Goal: Information Seeking & Learning: Learn about a topic

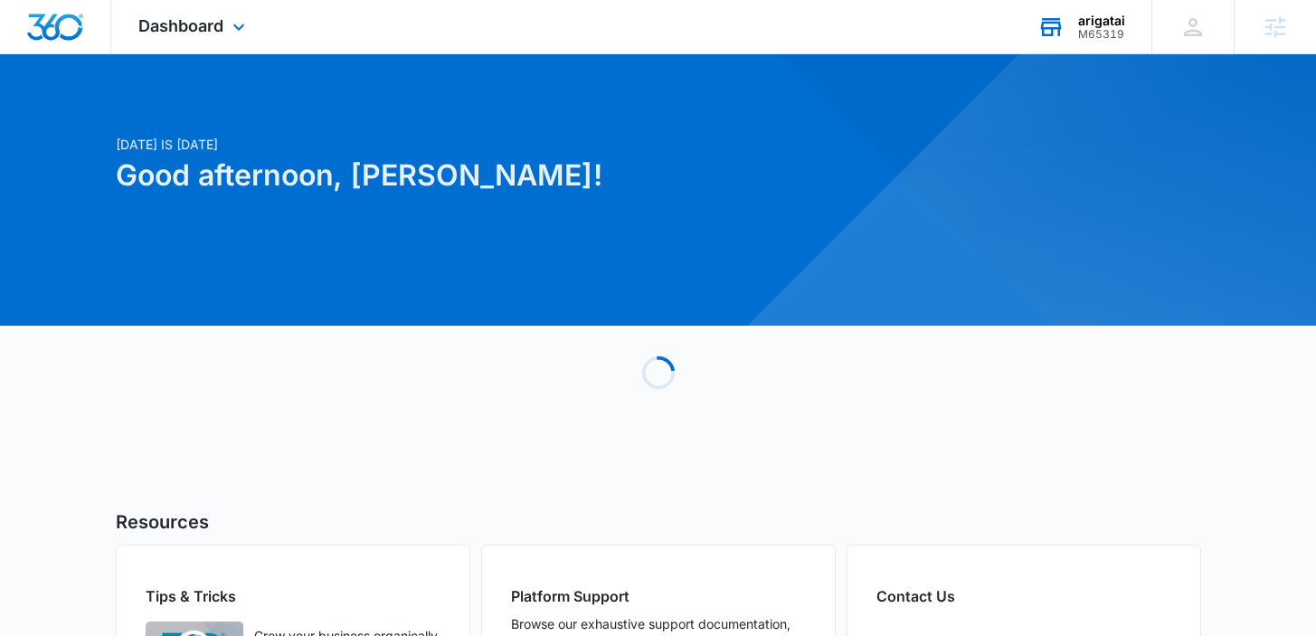
click at [1135, 15] on div "arigatai M65319 Your Accounts View All" at bounding box center [1081, 26] width 141 height 53
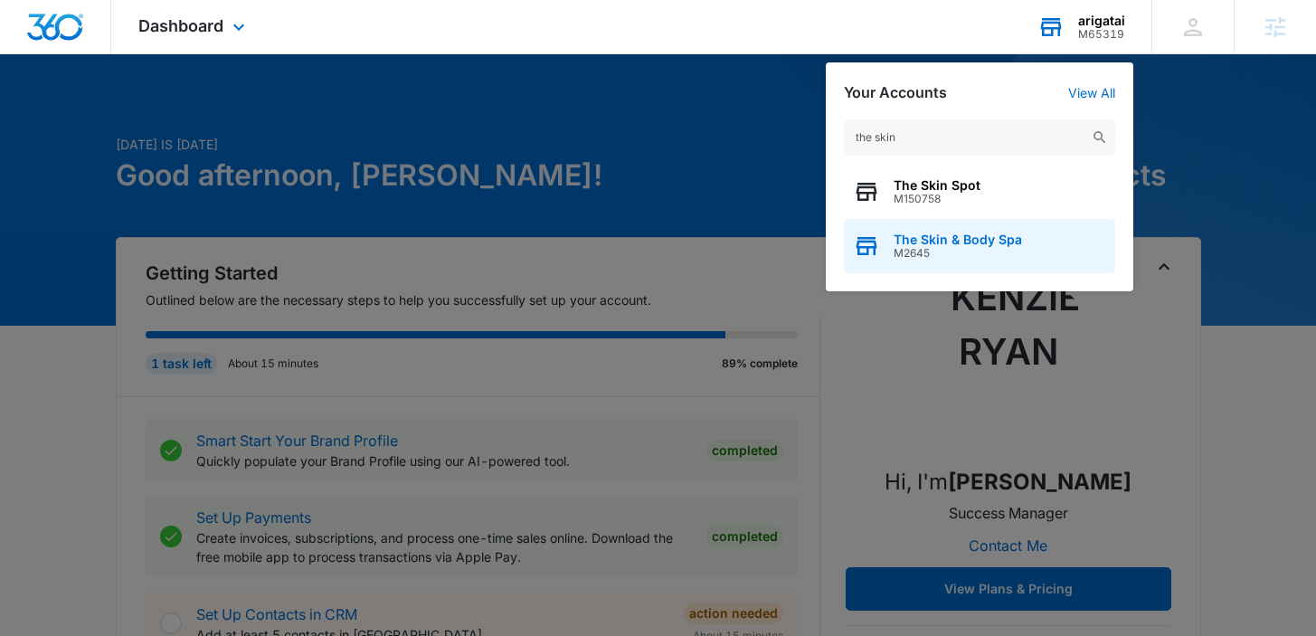
type input "the skin"
click at [926, 245] on span "The Skin & Body Spa" at bounding box center [958, 240] width 128 height 14
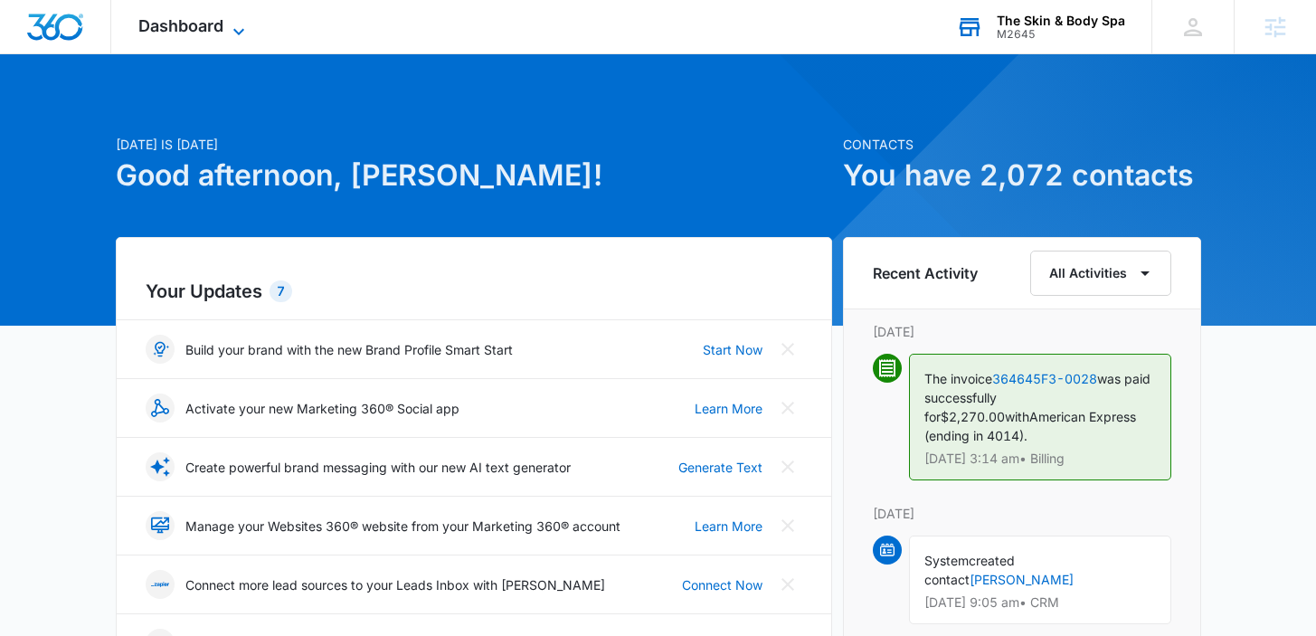
click at [230, 31] on icon at bounding box center [239, 32] width 22 height 22
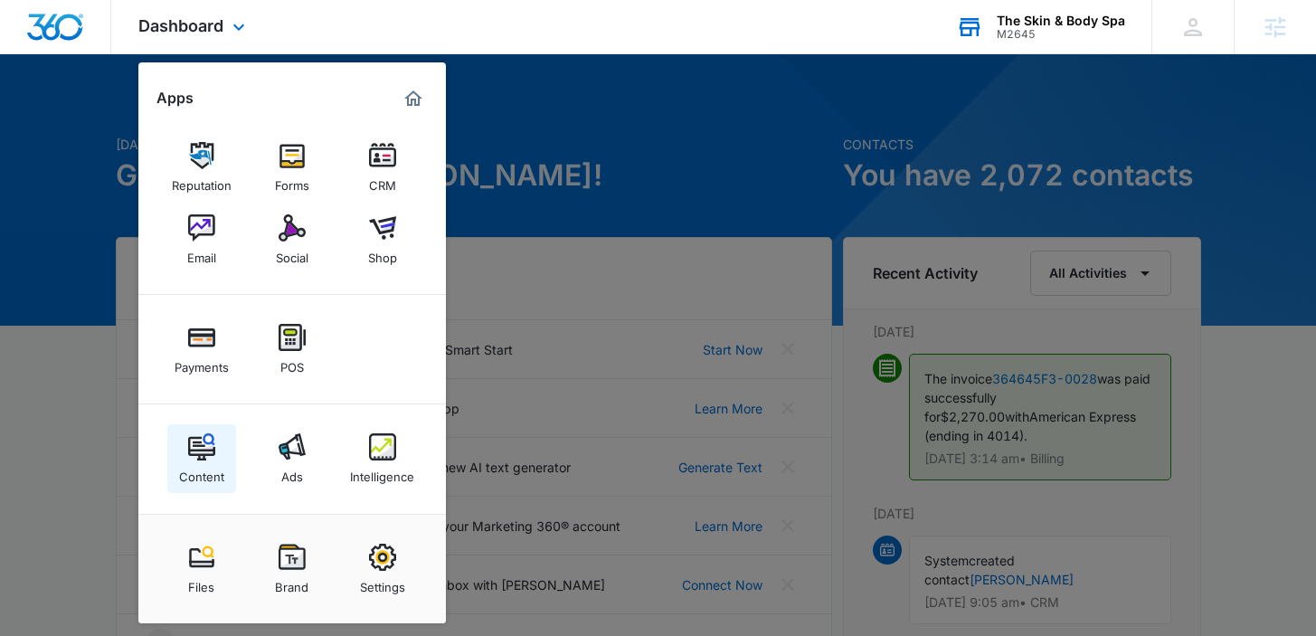
click at [218, 465] on div "Content" at bounding box center [201, 473] width 45 height 24
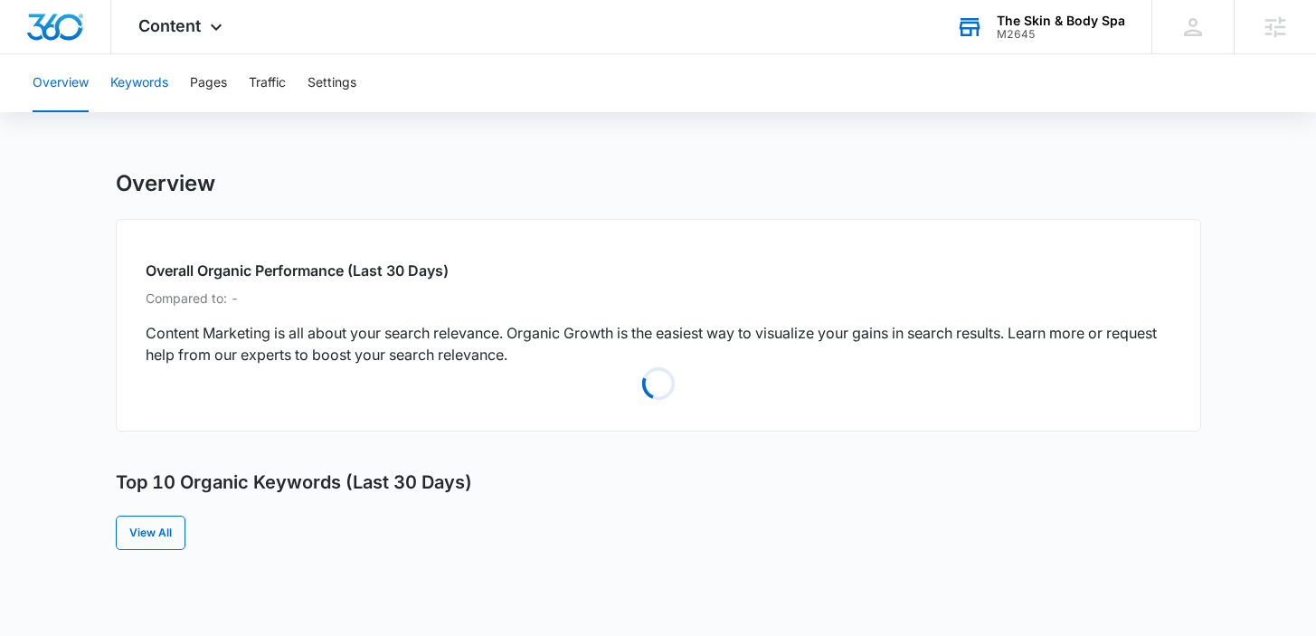
click at [156, 88] on button "Keywords" at bounding box center [139, 83] width 58 height 58
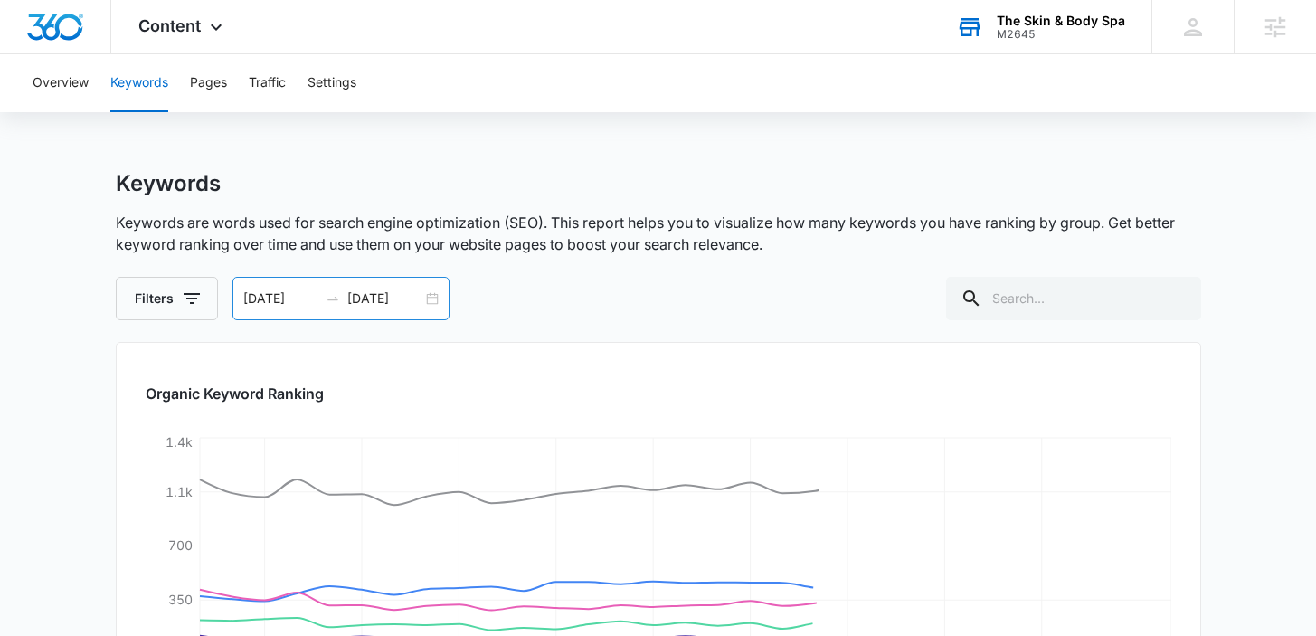
click at [370, 289] on input "[DATE]" at bounding box center [384, 299] width 75 height 20
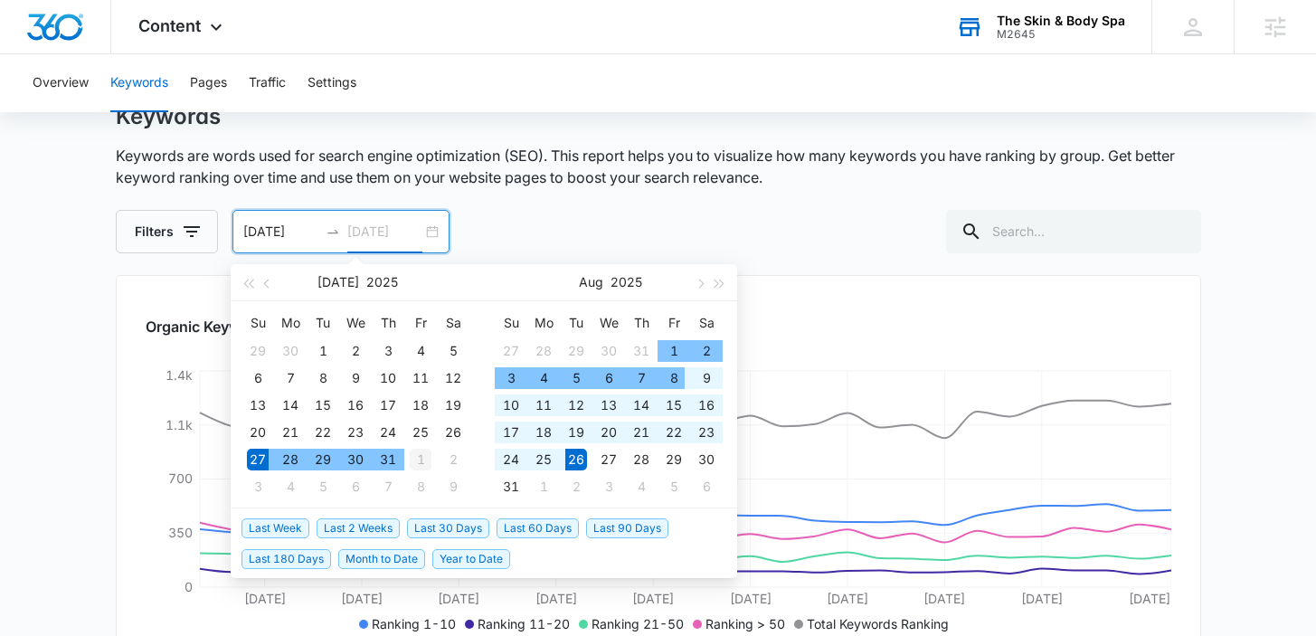
type input "[DATE]"
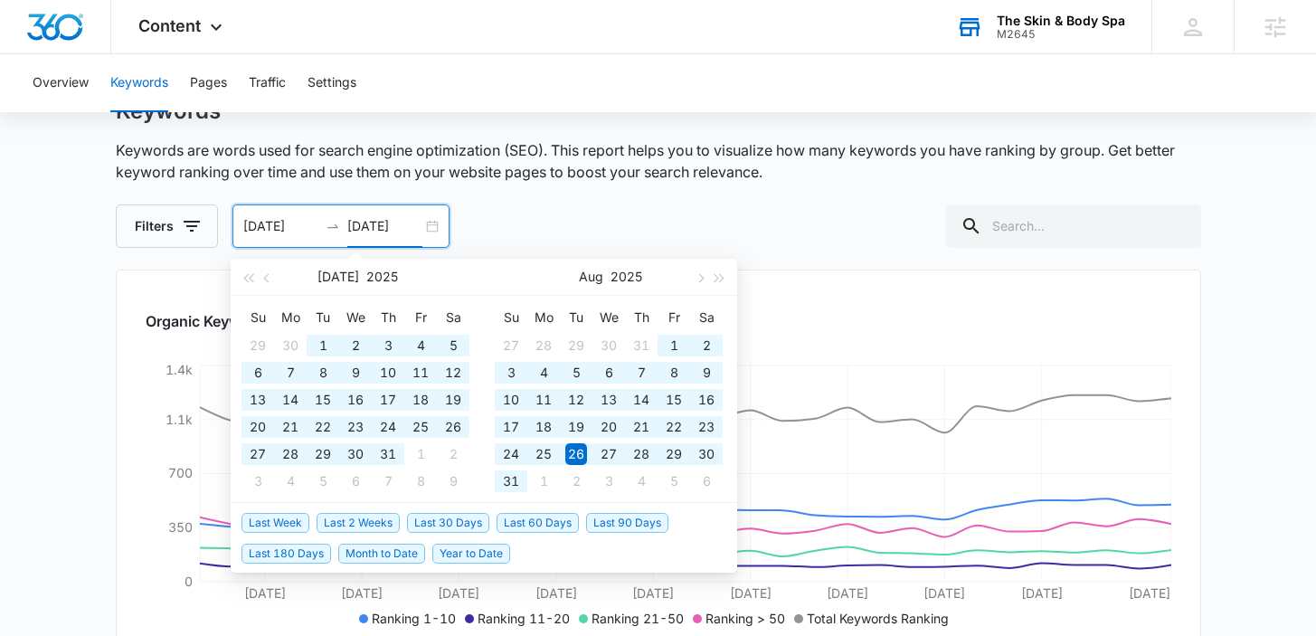
click at [465, 555] on span "Year to Date" at bounding box center [471, 554] width 78 height 20
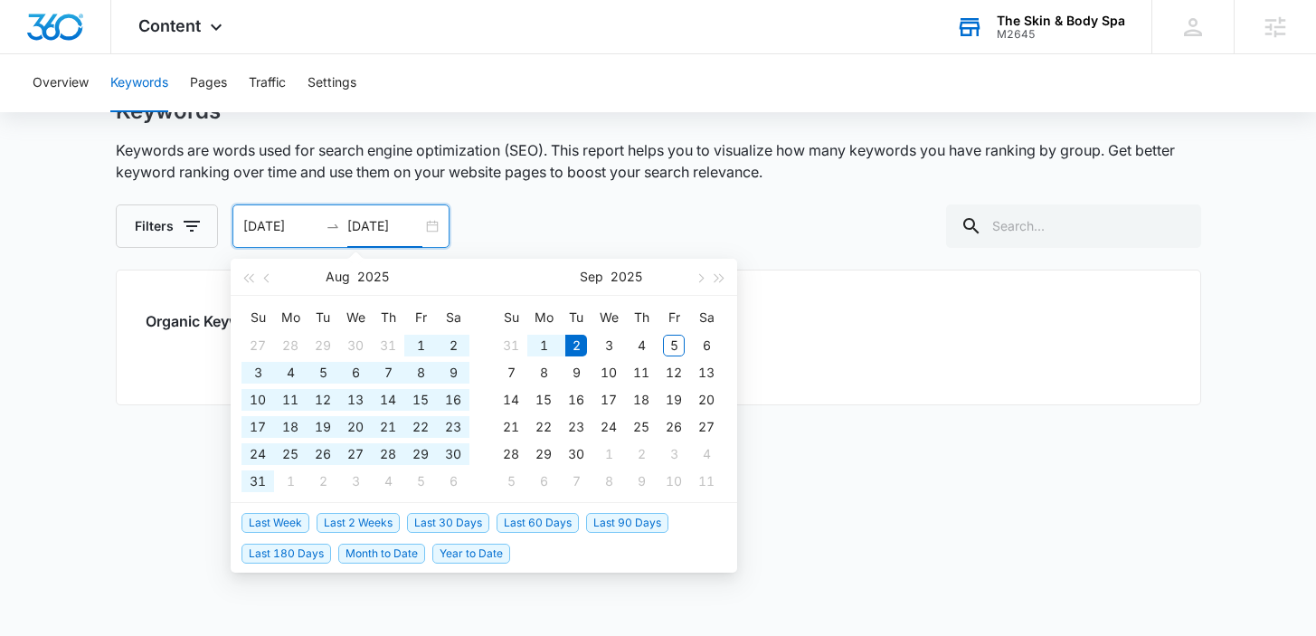
type input "[DATE]"
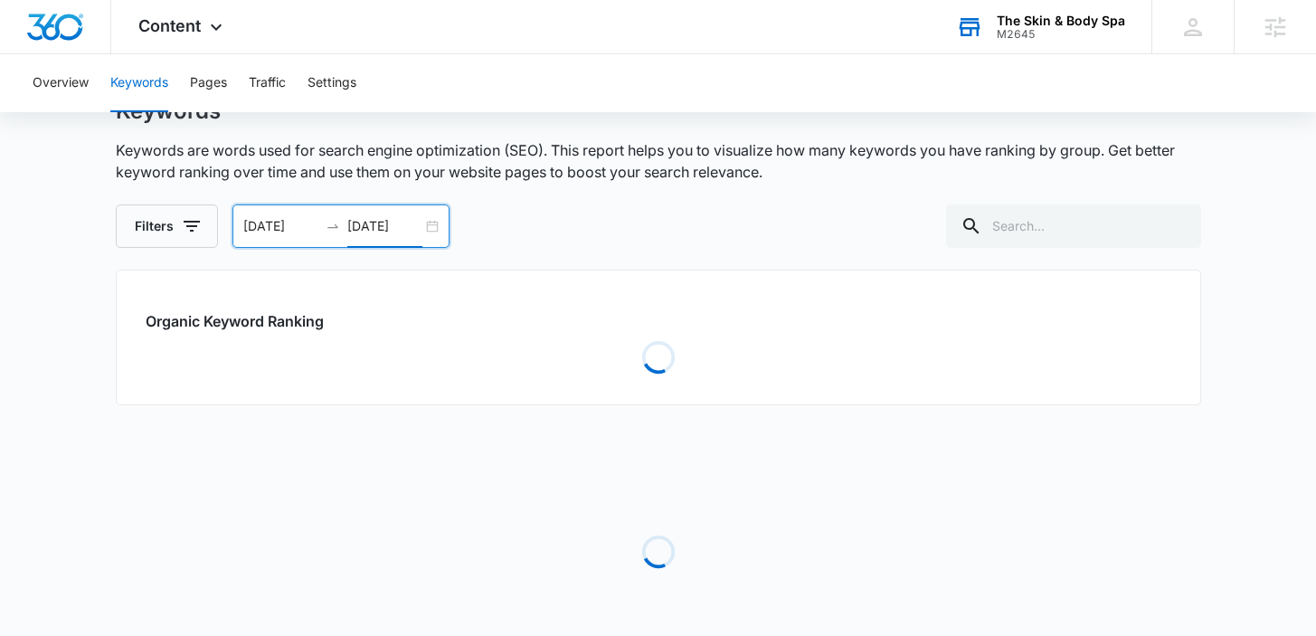
click at [116, 502] on div "Loading" at bounding box center [659, 551] width 1086 height 271
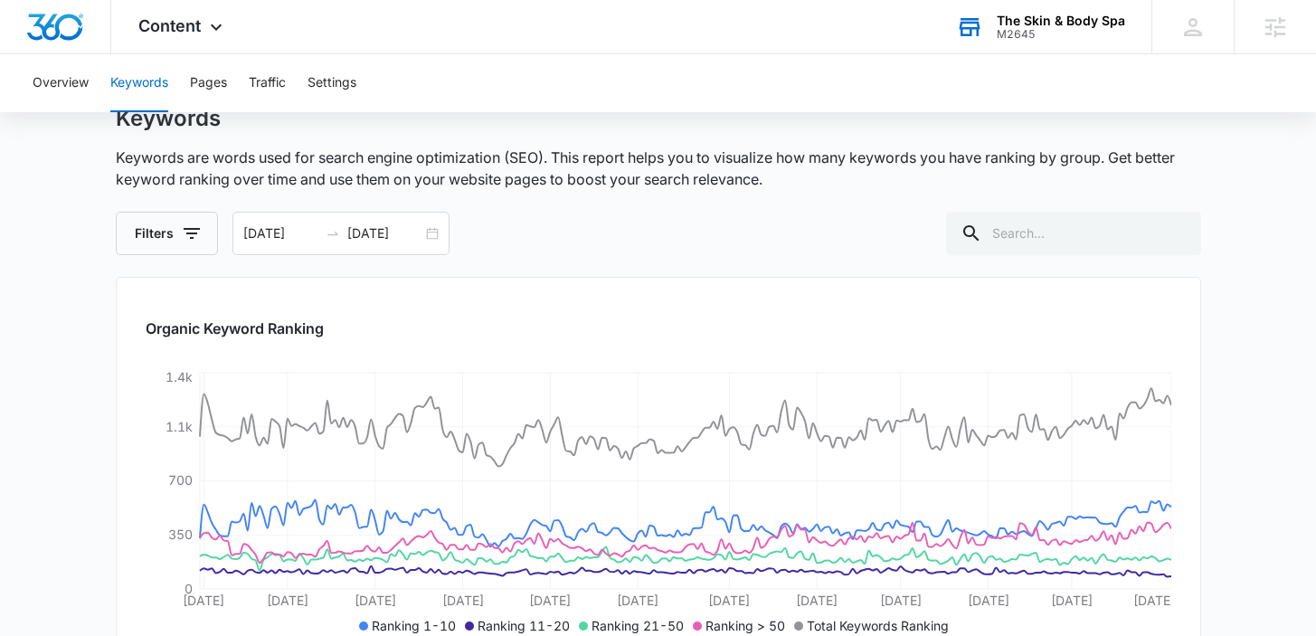
scroll to position [64, 0]
click at [295, 242] on input "[DATE]" at bounding box center [280, 234] width 75 height 20
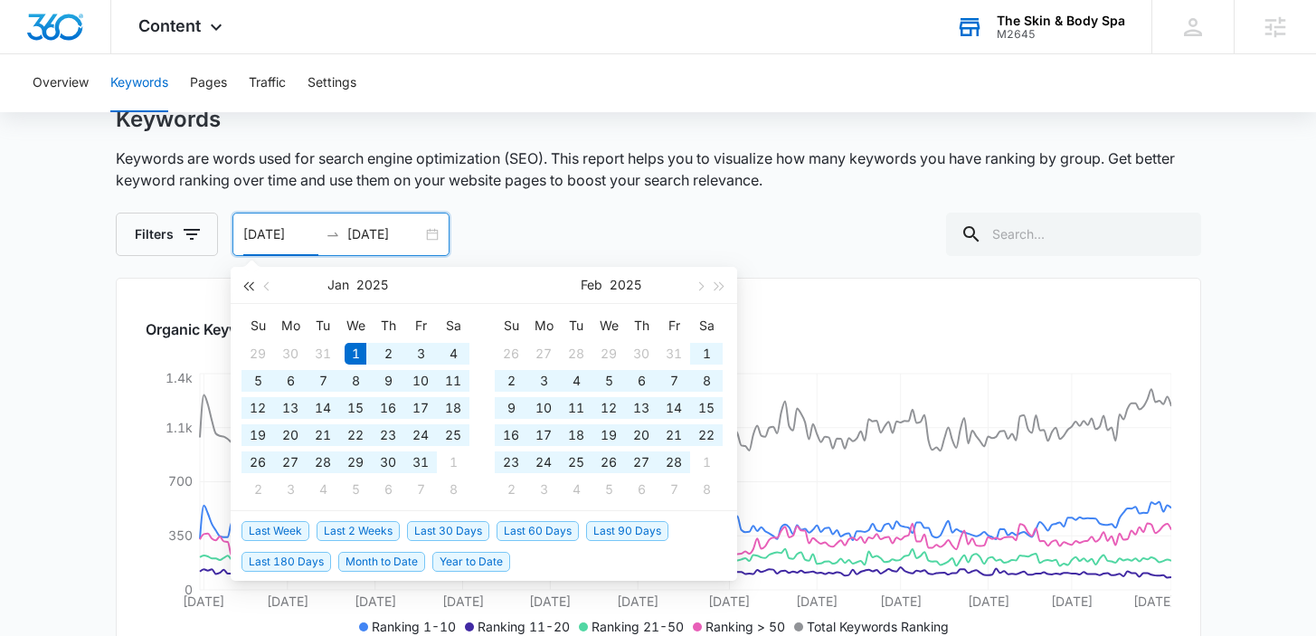
click at [251, 288] on span "button" at bounding box center [247, 285] width 9 height 9
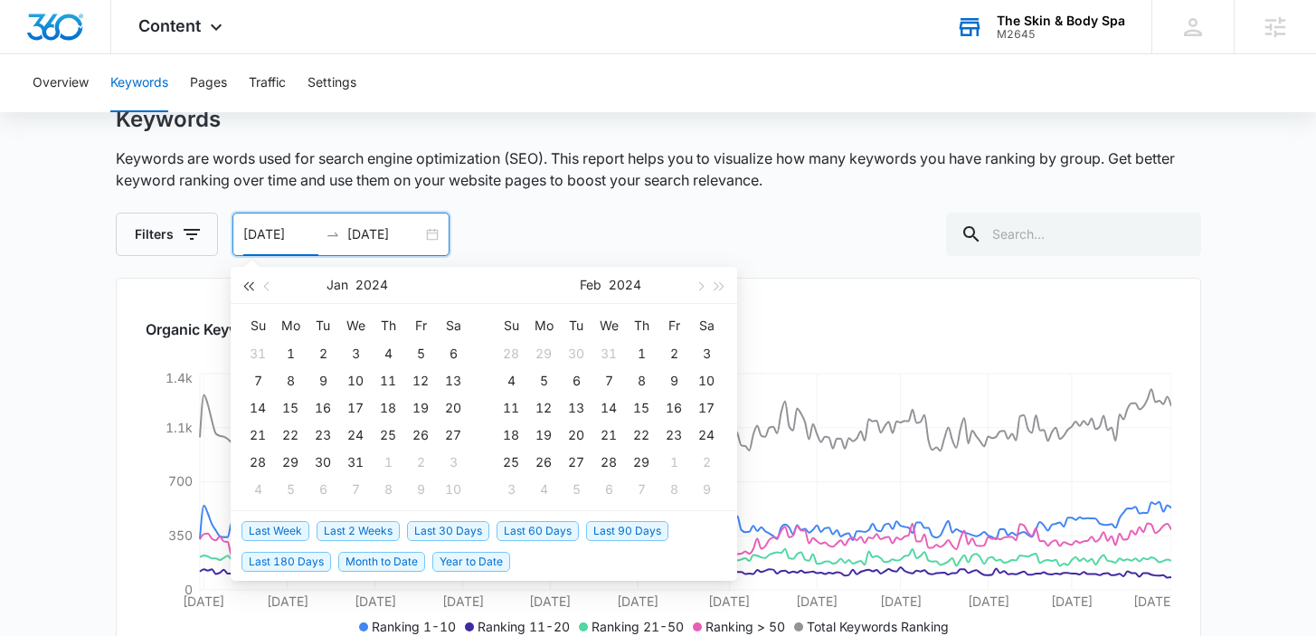
click at [251, 288] on span "button" at bounding box center [247, 285] width 9 height 9
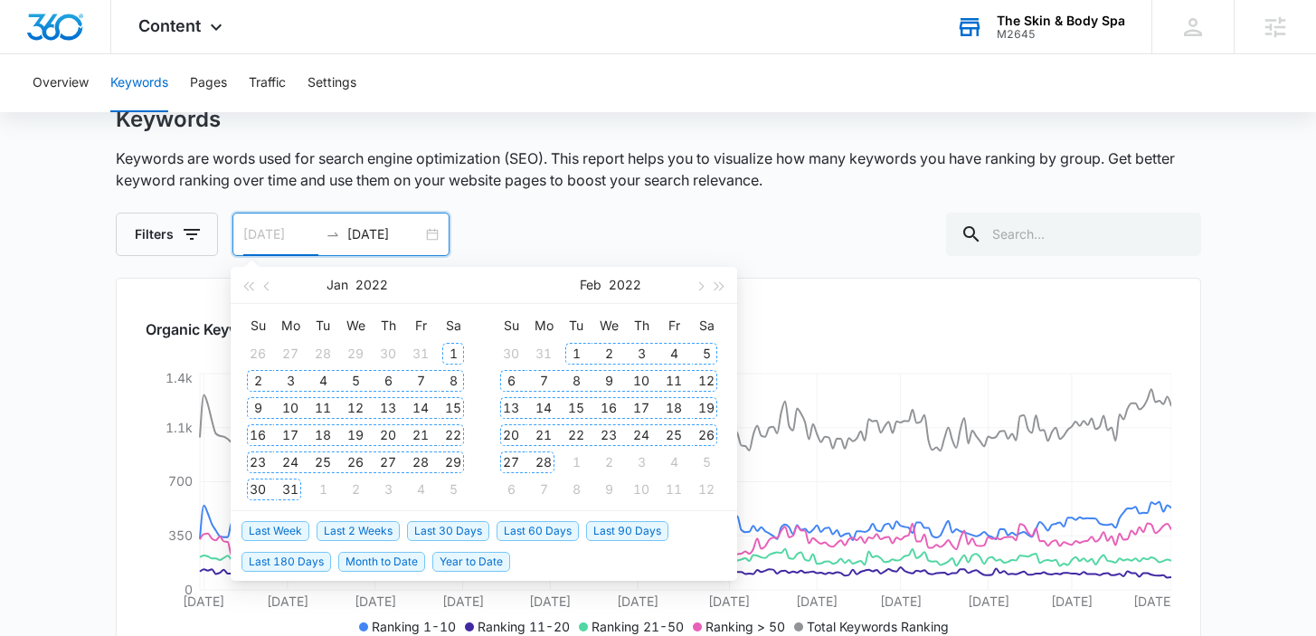
click at [448, 350] on div "1" at bounding box center [453, 354] width 22 height 22
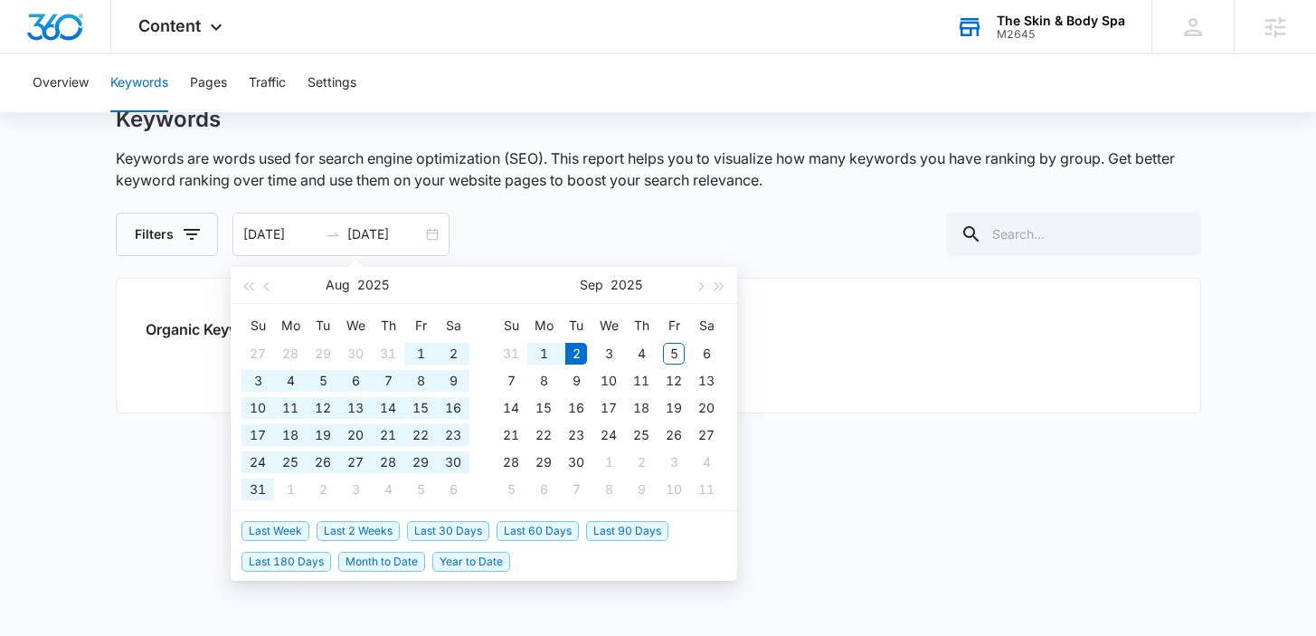
click at [574, 200] on div "Keywords Keywords are words used for search engine optimization (SEO). This rep…" at bounding box center [659, 181] width 1086 height 150
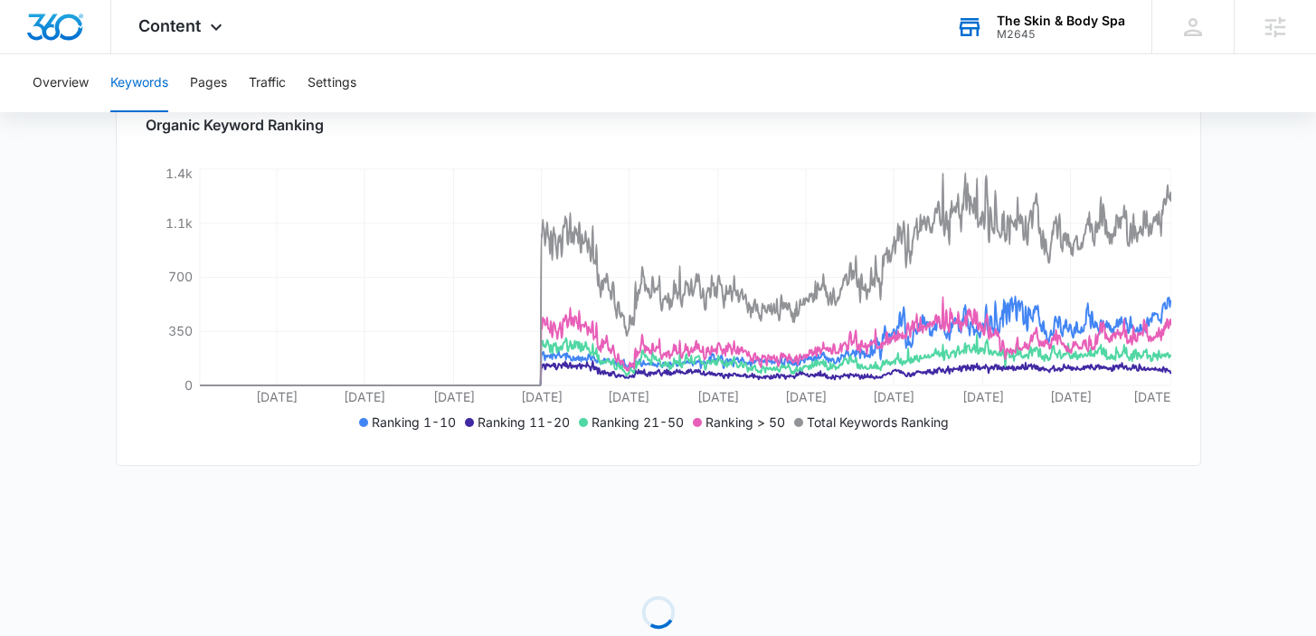
scroll to position [53, 0]
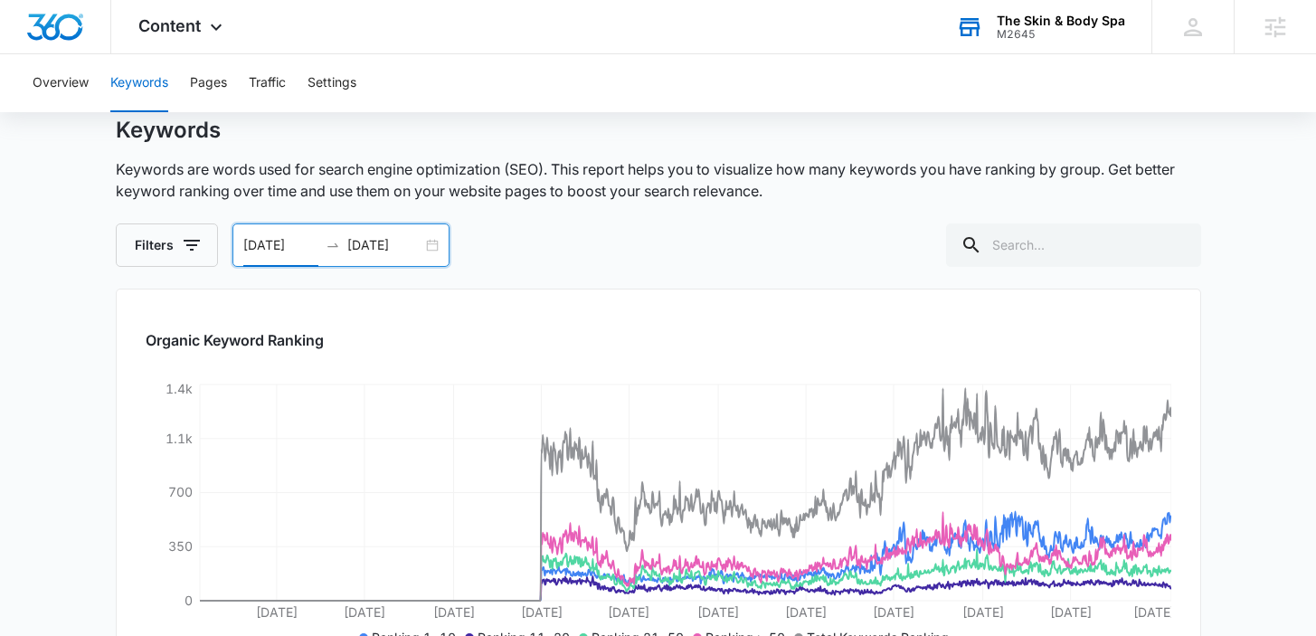
click at [299, 251] on input "[DATE]" at bounding box center [280, 245] width 75 height 20
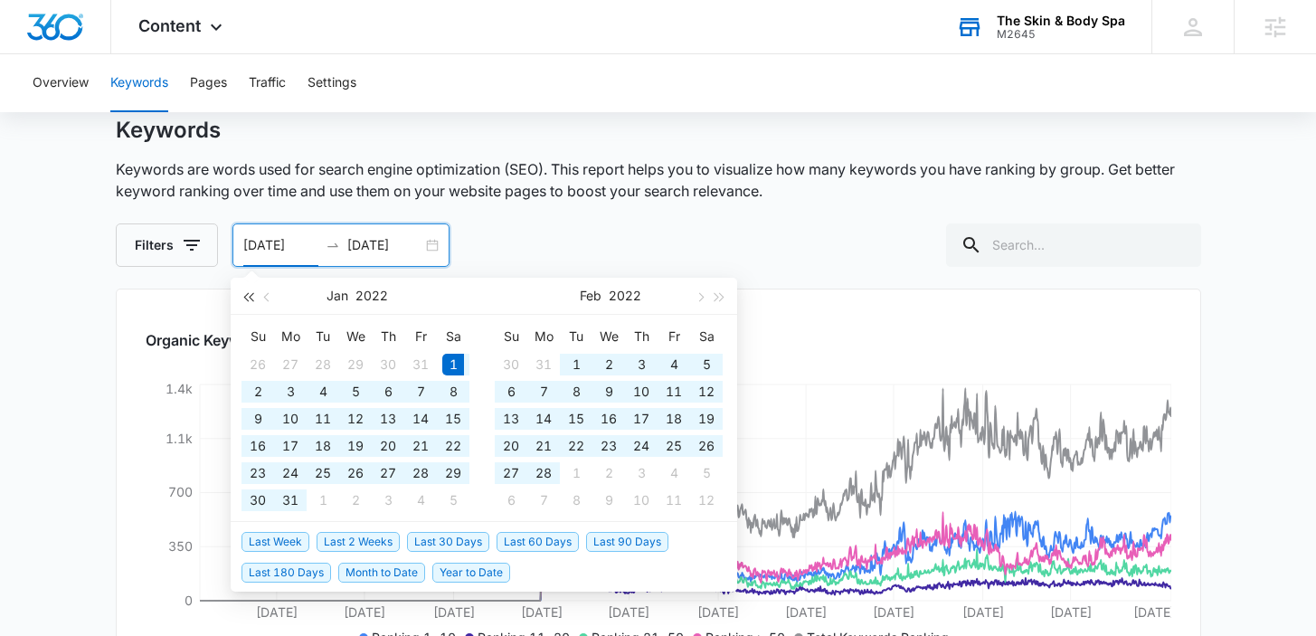
click at [246, 292] on span "button" at bounding box center [247, 296] width 9 height 9
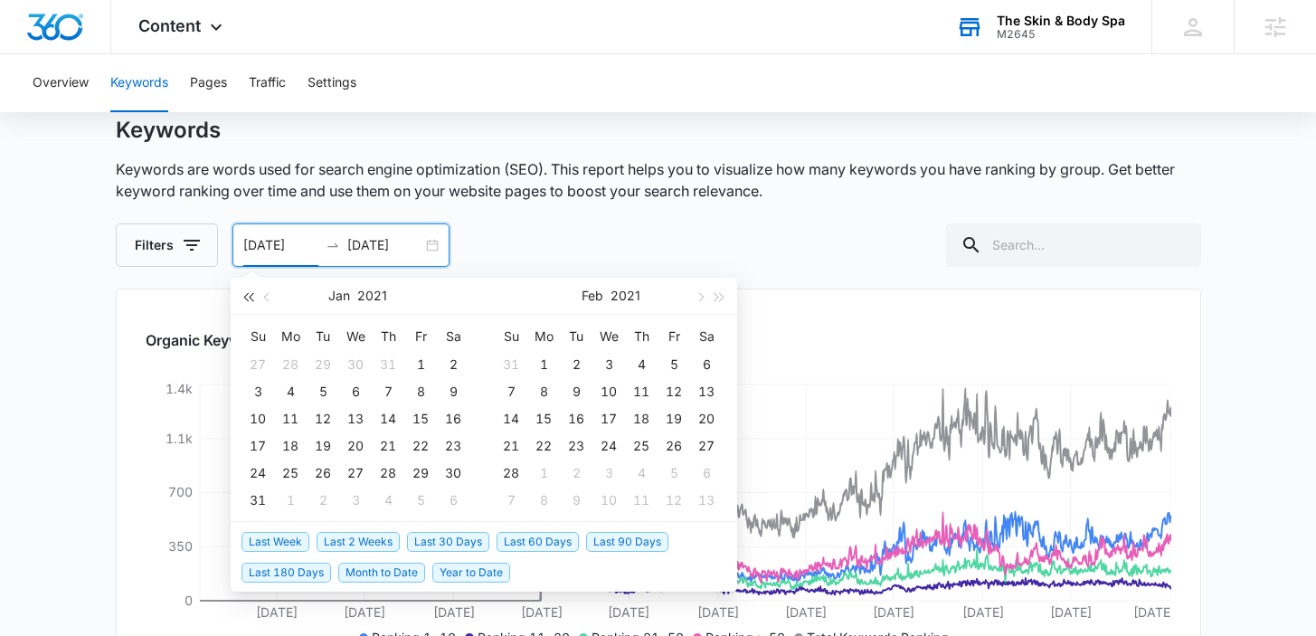
click at [246, 293] on span "button" at bounding box center [247, 296] width 9 height 9
click at [247, 299] on span "button" at bounding box center [247, 296] width 9 height 9
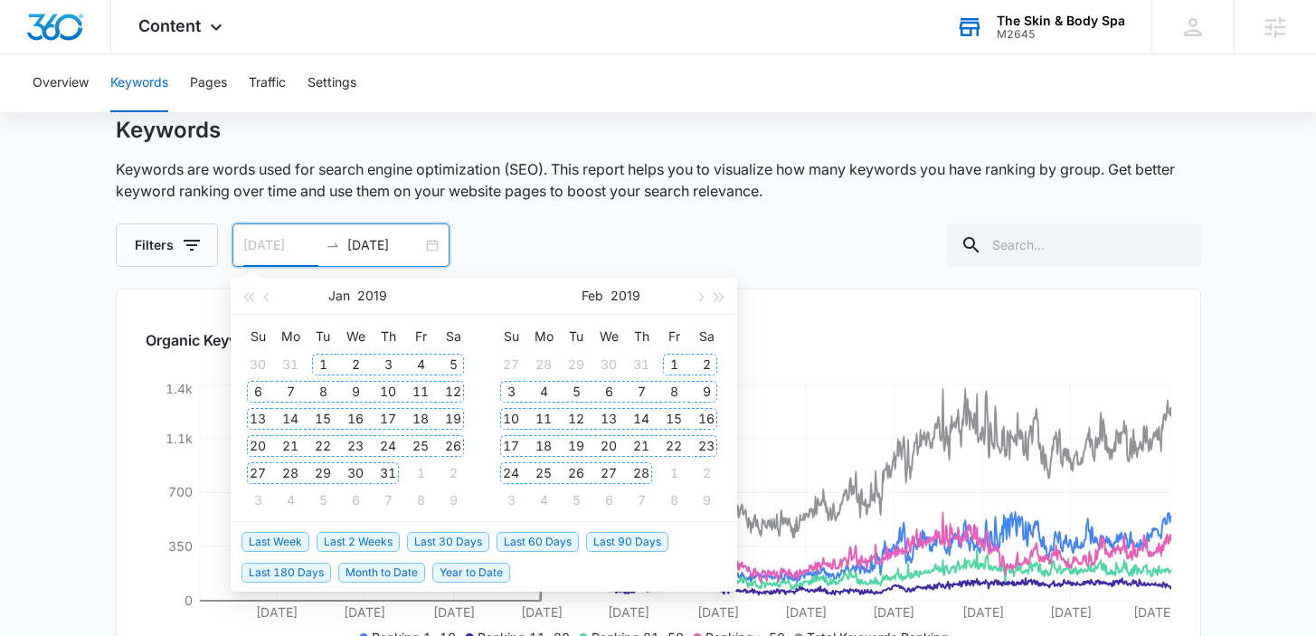
click at [318, 366] on div "1" at bounding box center [323, 365] width 22 height 22
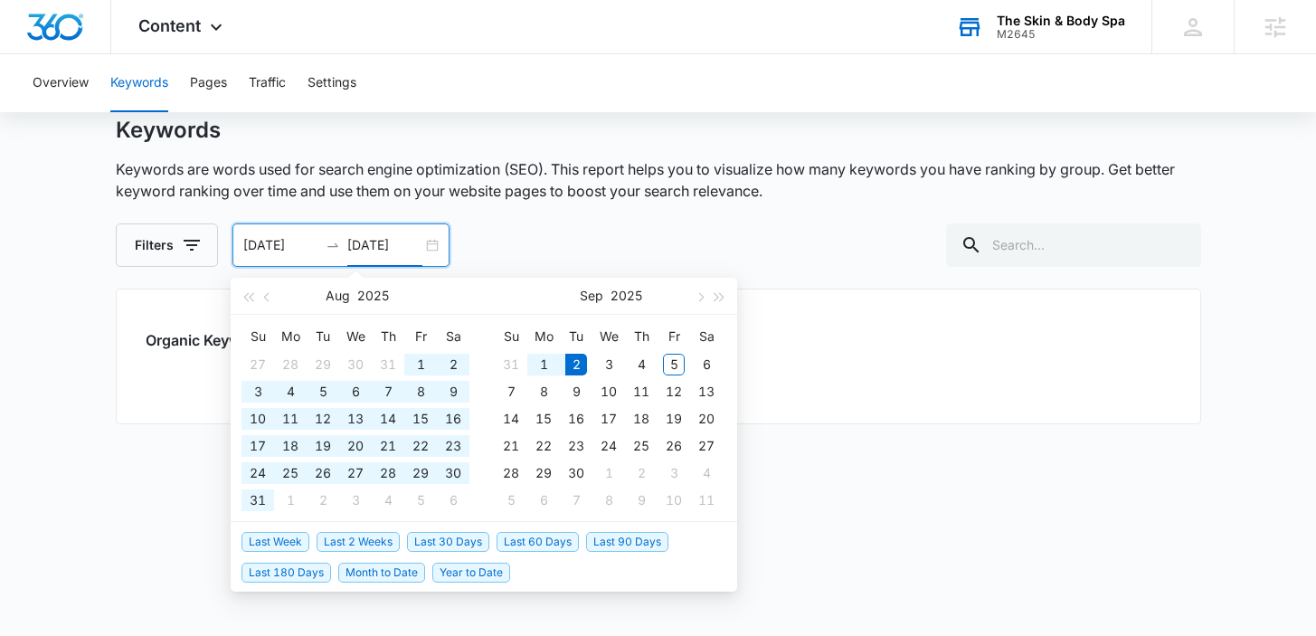
click at [511, 223] on div "Filters [DATE] [DATE] [DATE] Su Mo Tu We Th Fr Sa 27 28 29 30 31 1 2 3 4 5 6 7 …" at bounding box center [659, 244] width 1086 height 43
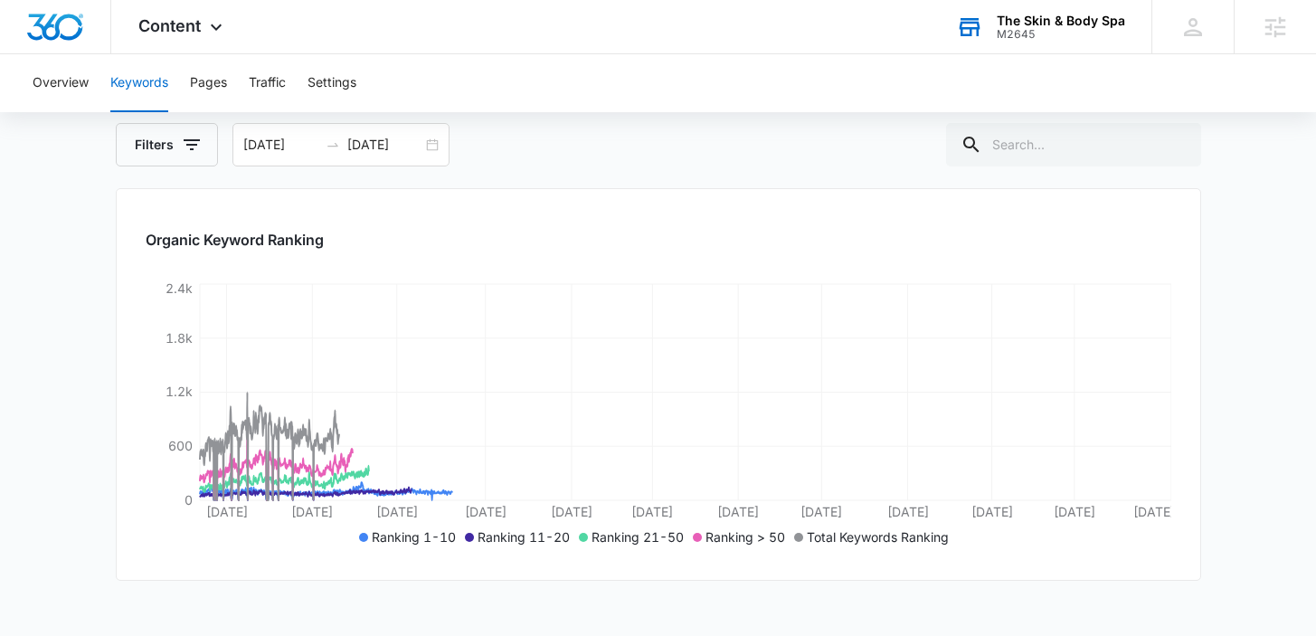
scroll to position [159, 0]
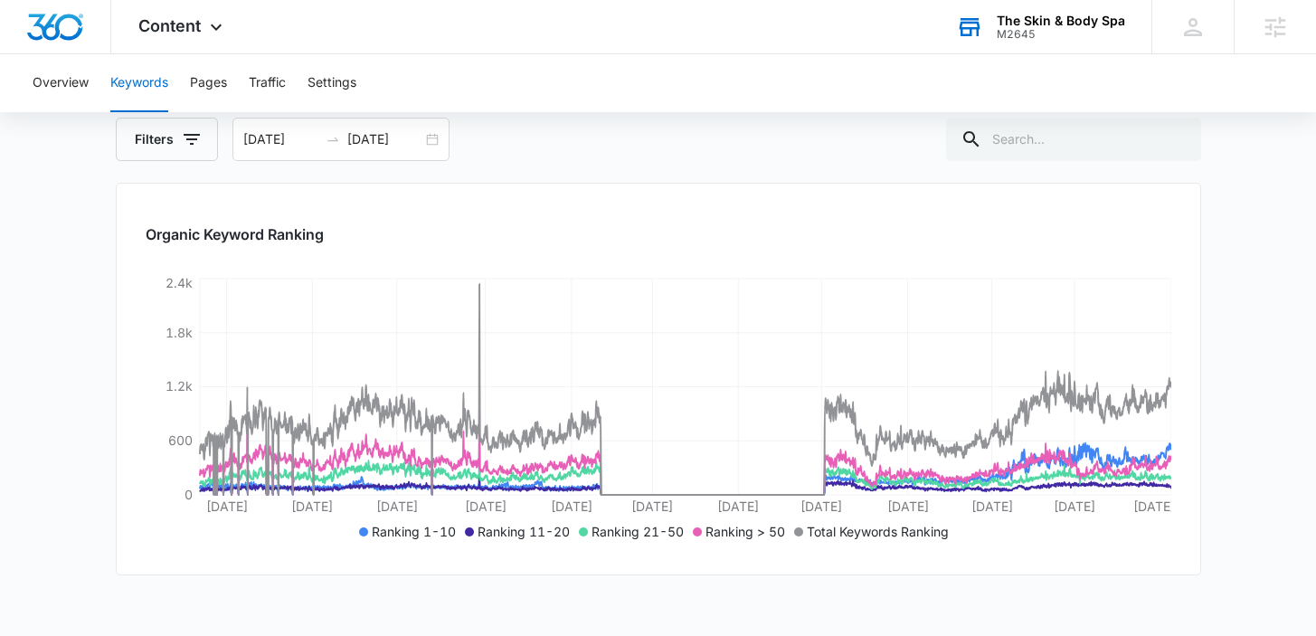
click at [1202, 405] on main "Keywords Keywords are words used for search engine optimization (SEO). This rep…" at bounding box center [658, 445] width 1316 height 869
click at [286, 136] on input "[DATE]" at bounding box center [280, 139] width 75 height 20
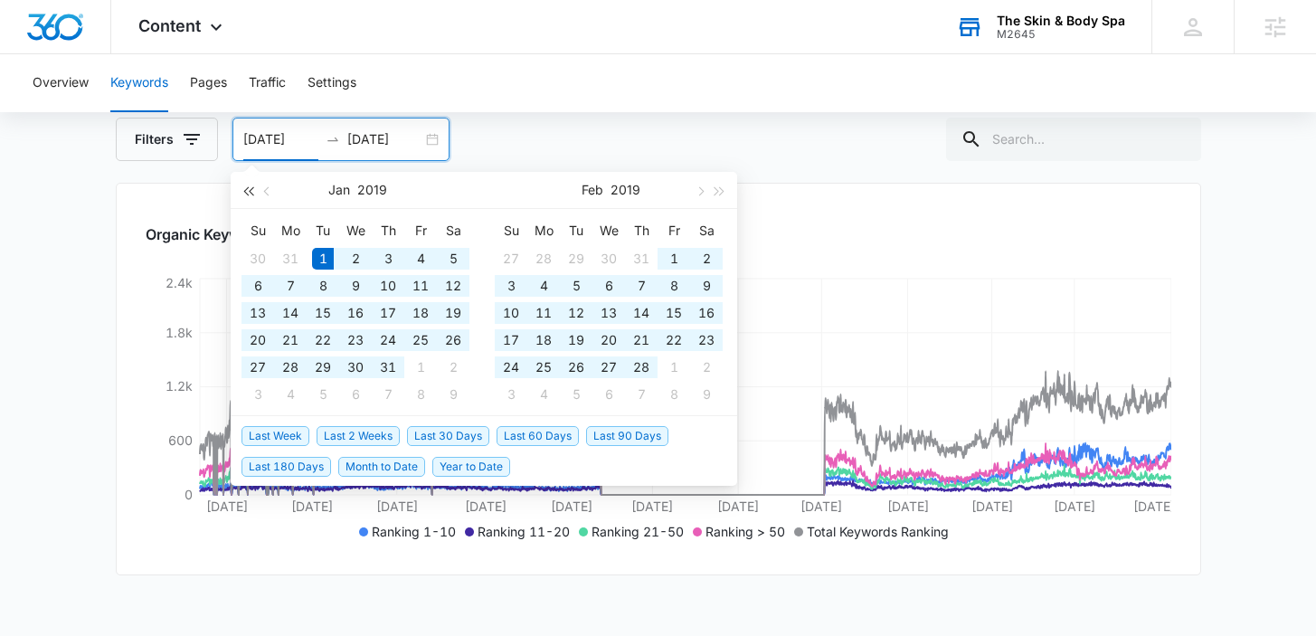
click at [246, 193] on span "button" at bounding box center [247, 190] width 9 height 9
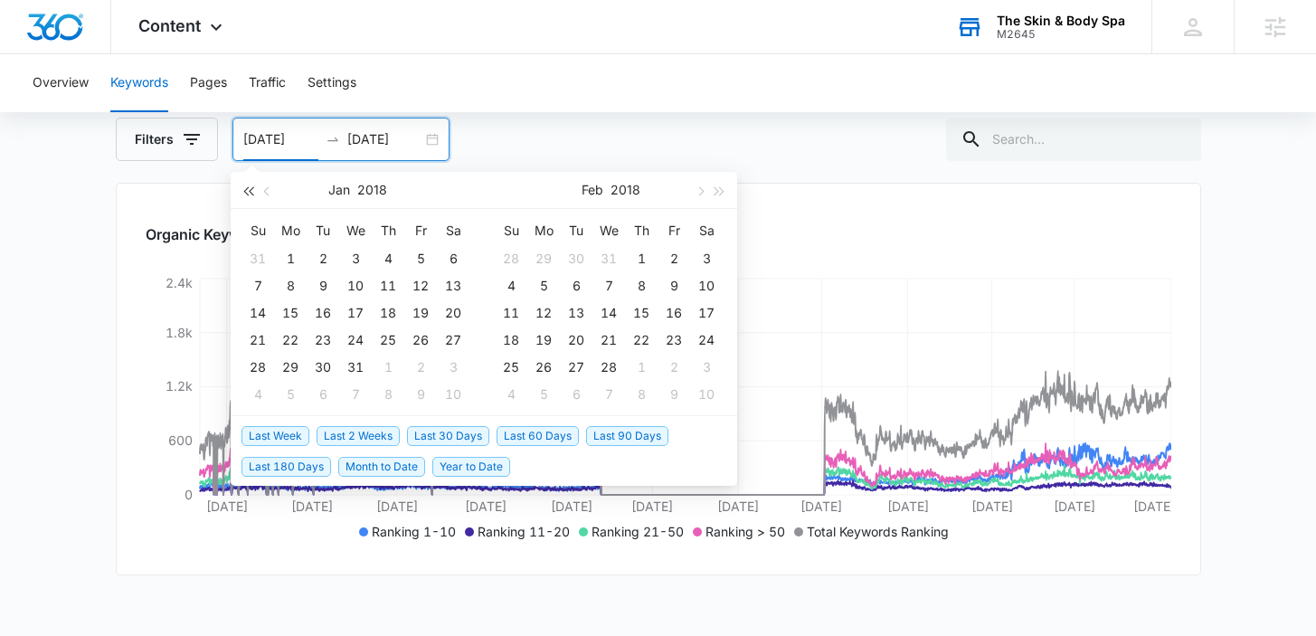
click at [246, 193] on span "button" at bounding box center [247, 190] width 9 height 9
click at [246, 192] on span "button" at bounding box center [247, 190] width 9 height 9
type input "[DATE]"
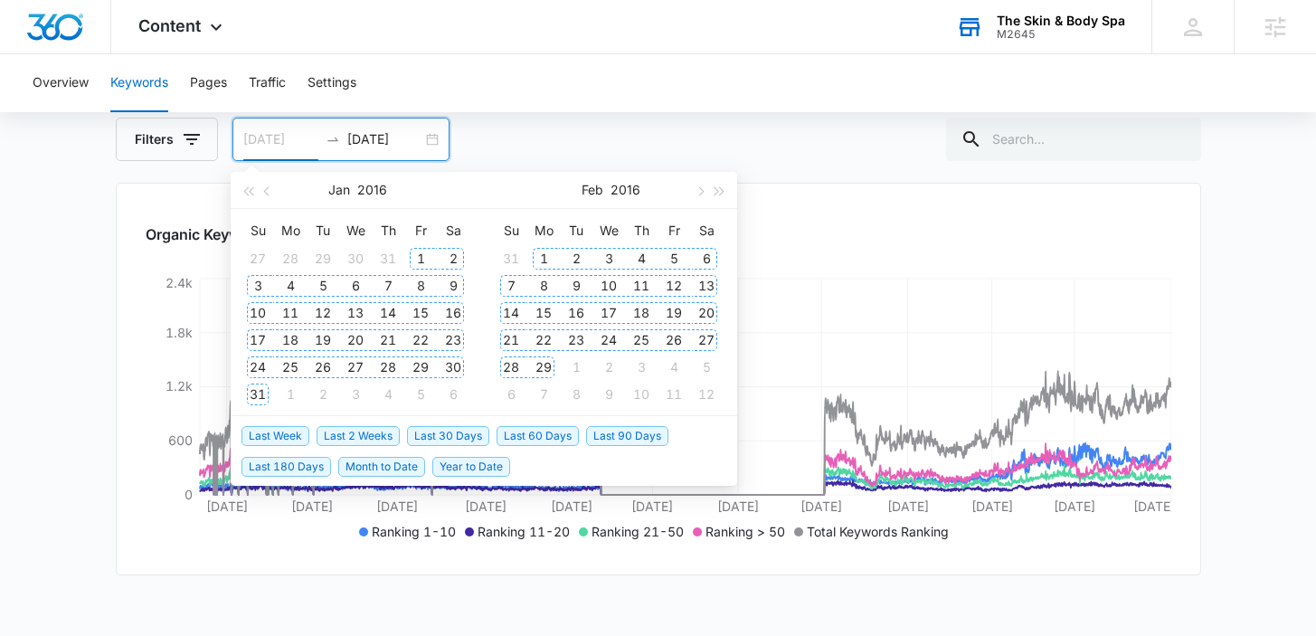
click at [417, 256] on div "1" at bounding box center [421, 259] width 22 height 22
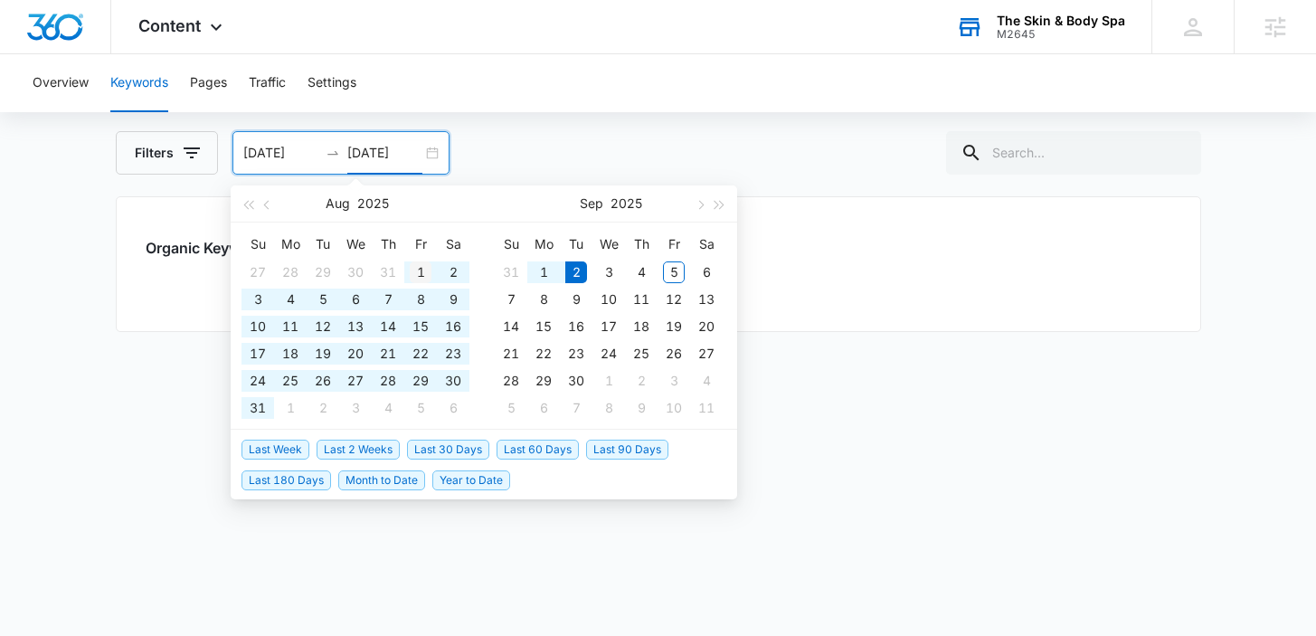
scroll to position [146, 0]
type input "[DATE]"
click at [107, 362] on main "Keywords Keywords are words used for search engine optimization (SEO). This rep…" at bounding box center [658, 330] width 1316 height 612
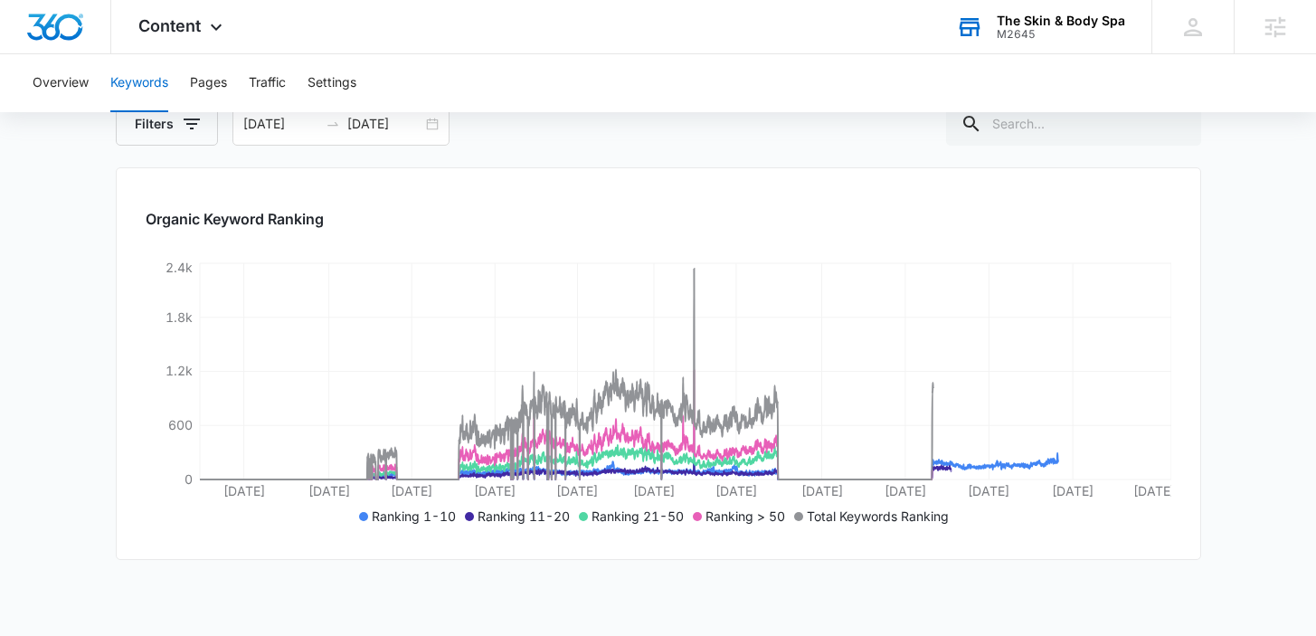
scroll to position [178, 0]
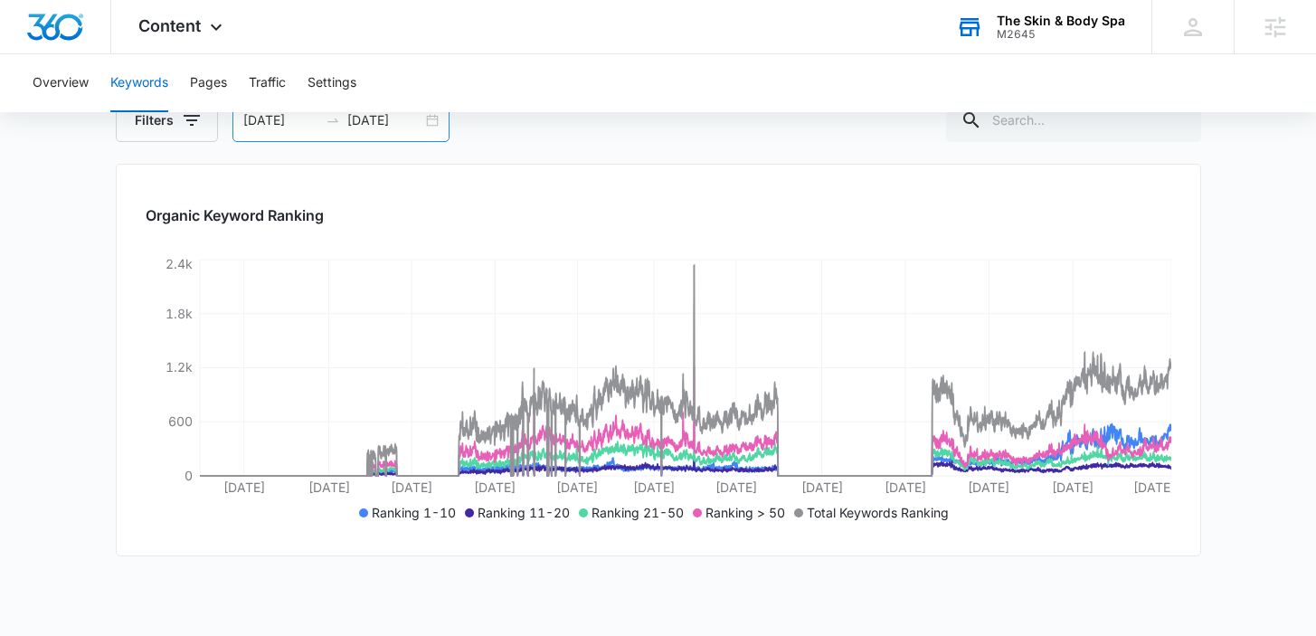
click at [280, 123] on input "[DATE]" at bounding box center [280, 120] width 75 height 20
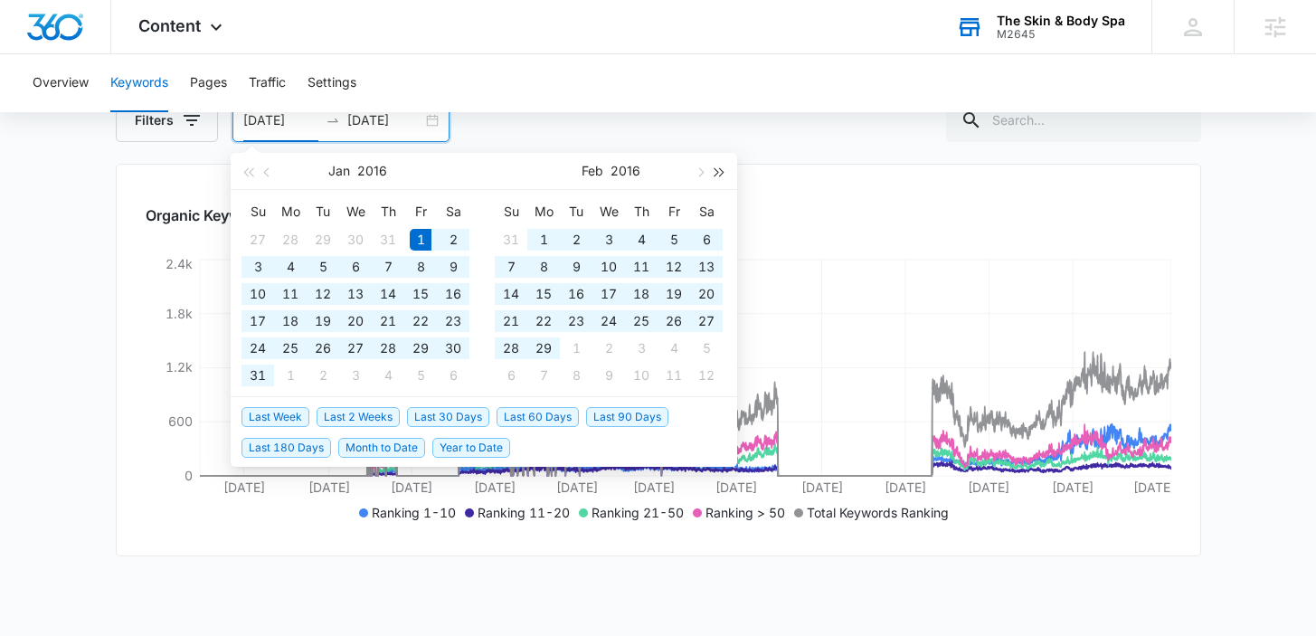
click at [726, 173] on button "button" at bounding box center [720, 171] width 20 height 36
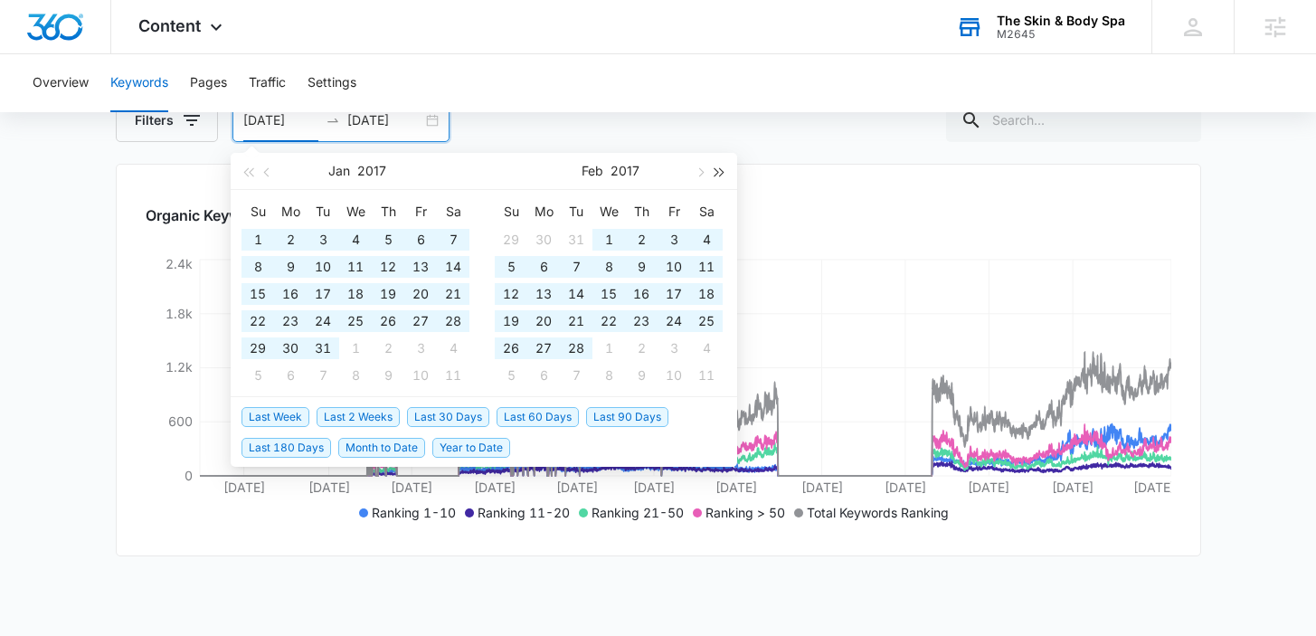
click at [726, 173] on button "button" at bounding box center [720, 171] width 20 height 36
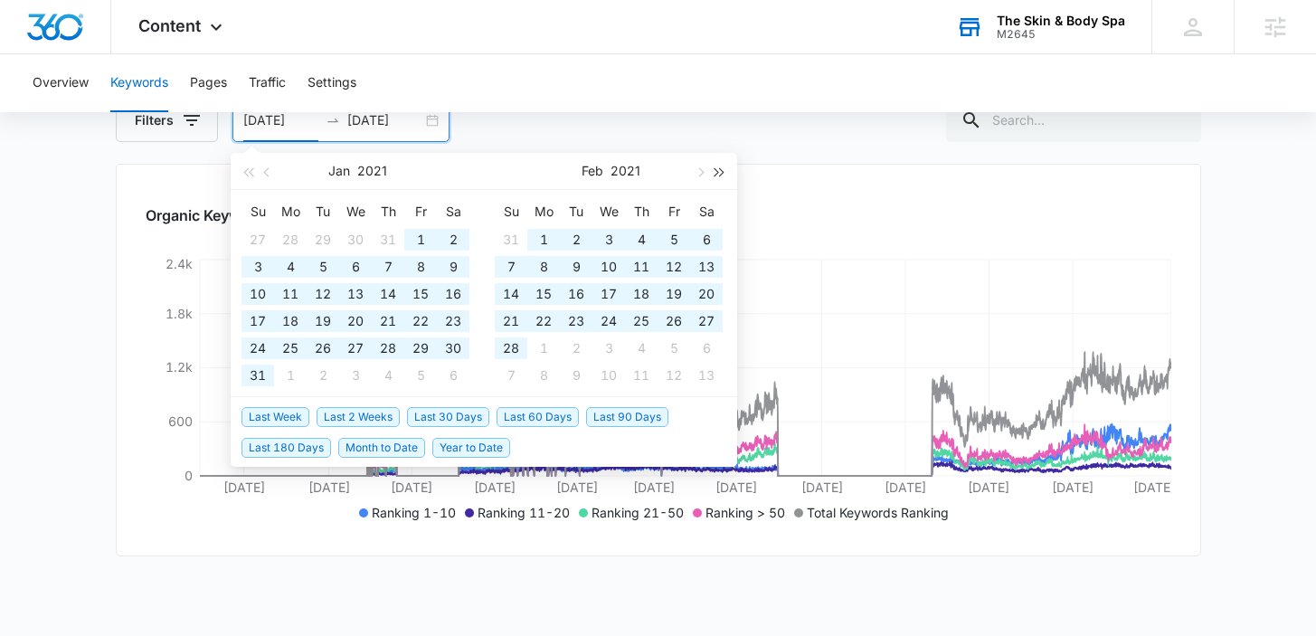
click at [726, 173] on button "button" at bounding box center [720, 171] width 20 height 36
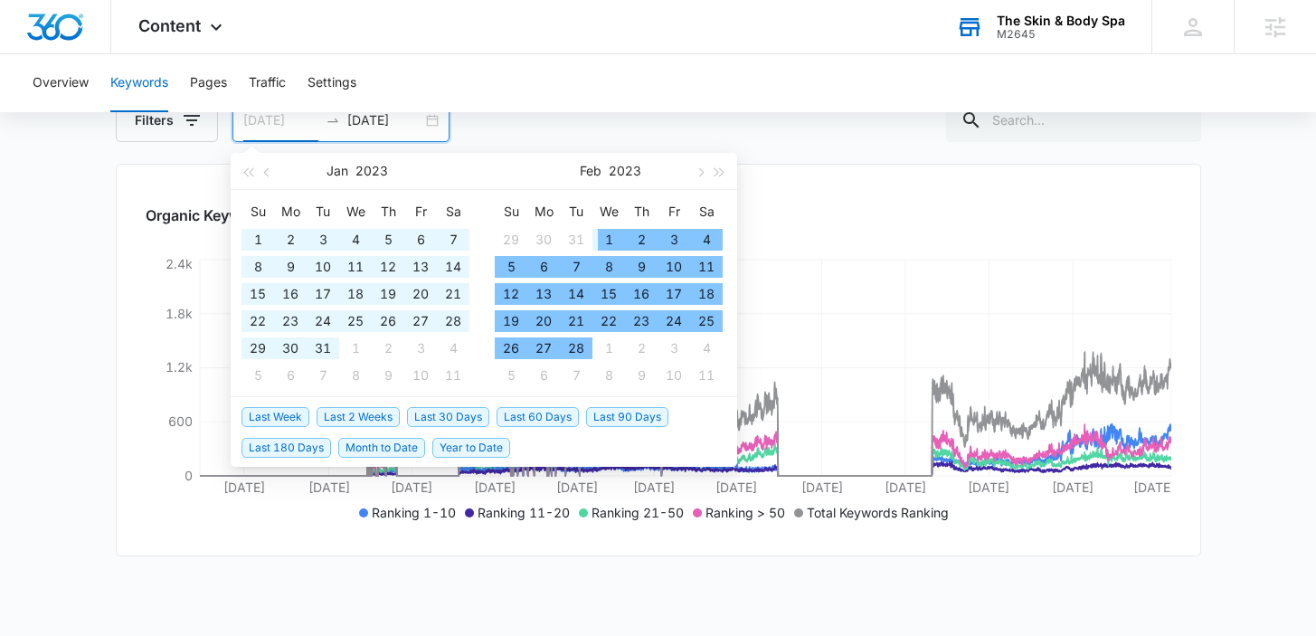
click at [606, 246] on div "1" at bounding box center [609, 240] width 22 height 22
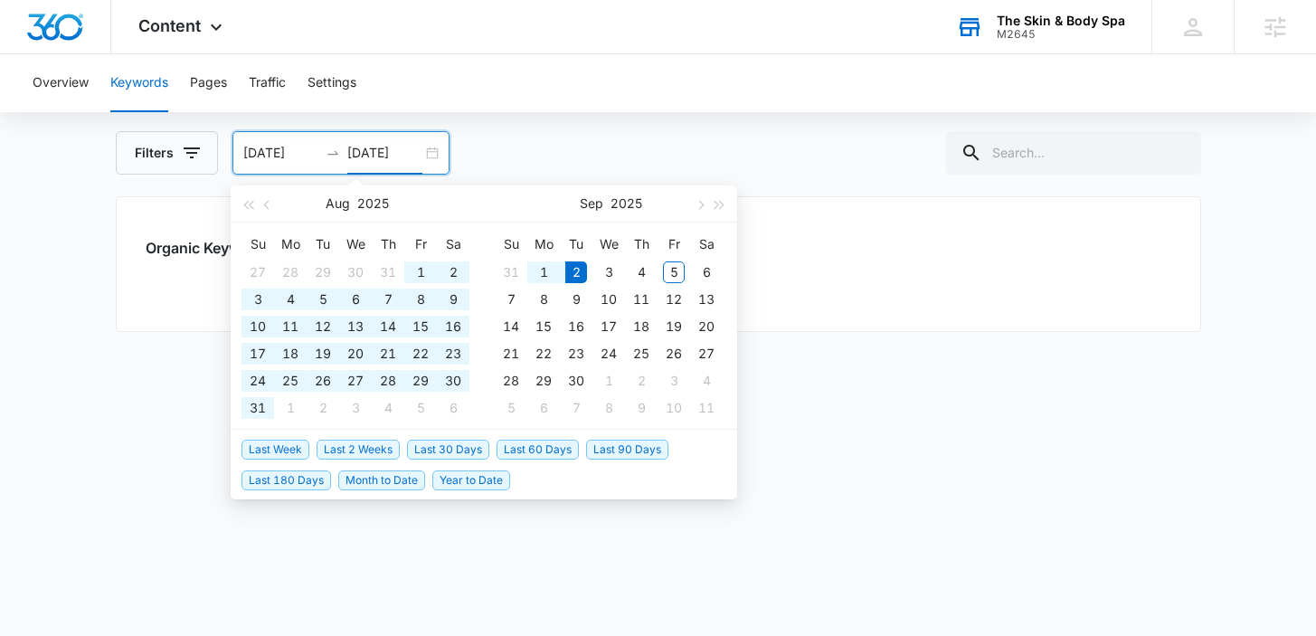
click at [612, 147] on div "Filters [DATE] [DATE] [DATE] Su Mo Tu We Th Fr Sa 27 28 29 30 31 1 2 3 4 5 6 7 …" at bounding box center [659, 152] width 1086 height 43
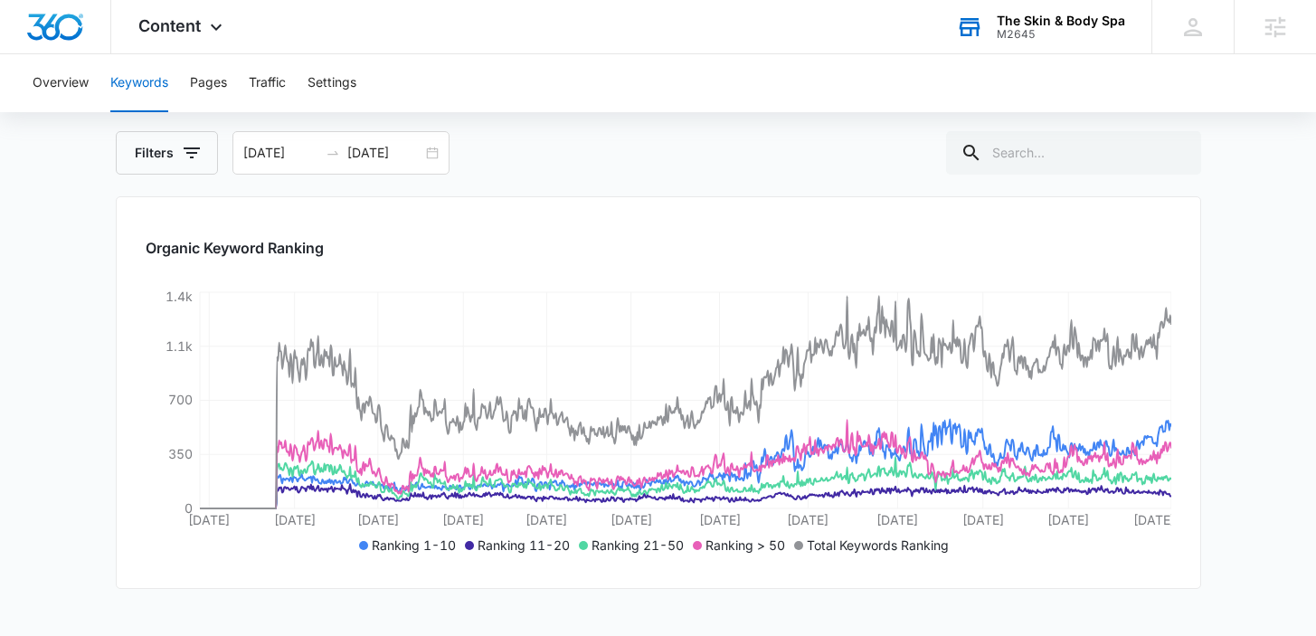
click at [1211, 402] on main "Keywords Keywords are words used for search engine optimization (SEO). This rep…" at bounding box center [658, 458] width 1316 height 869
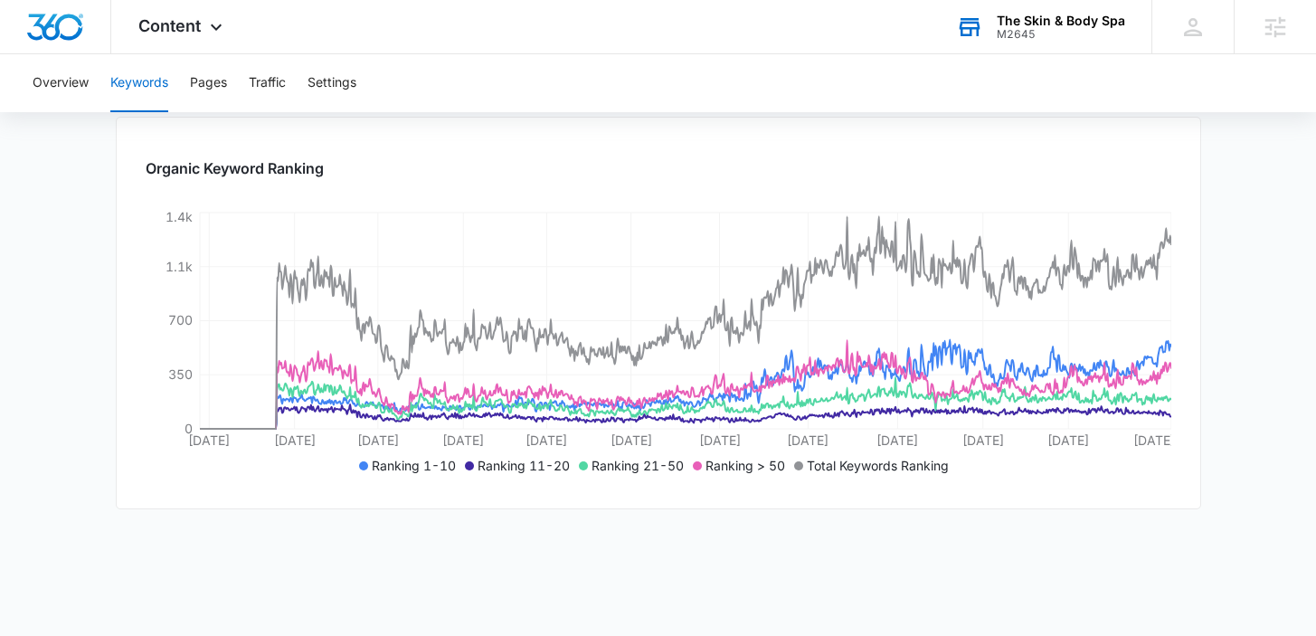
scroll to position [0, 0]
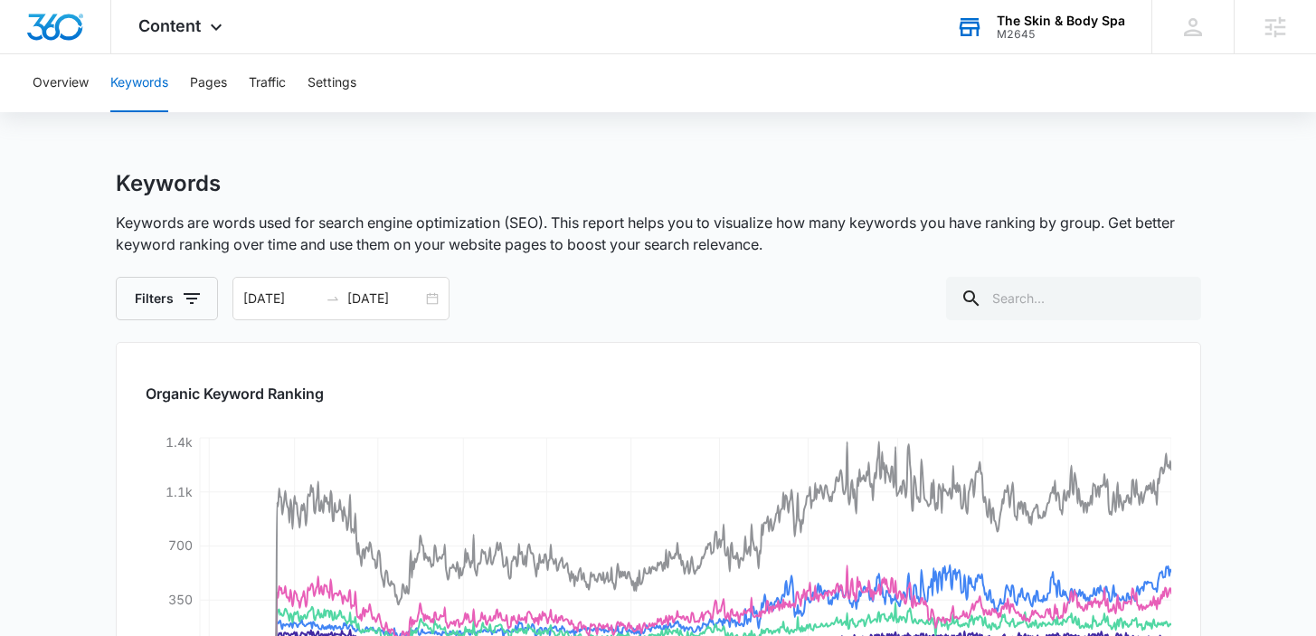
click at [1244, 384] on main "Keywords Keywords are words used for search engine optimization (SEO). This rep…" at bounding box center [658, 604] width 1316 height 869
click at [423, 304] on div "[DATE] [DATE]" at bounding box center [341, 298] width 217 height 43
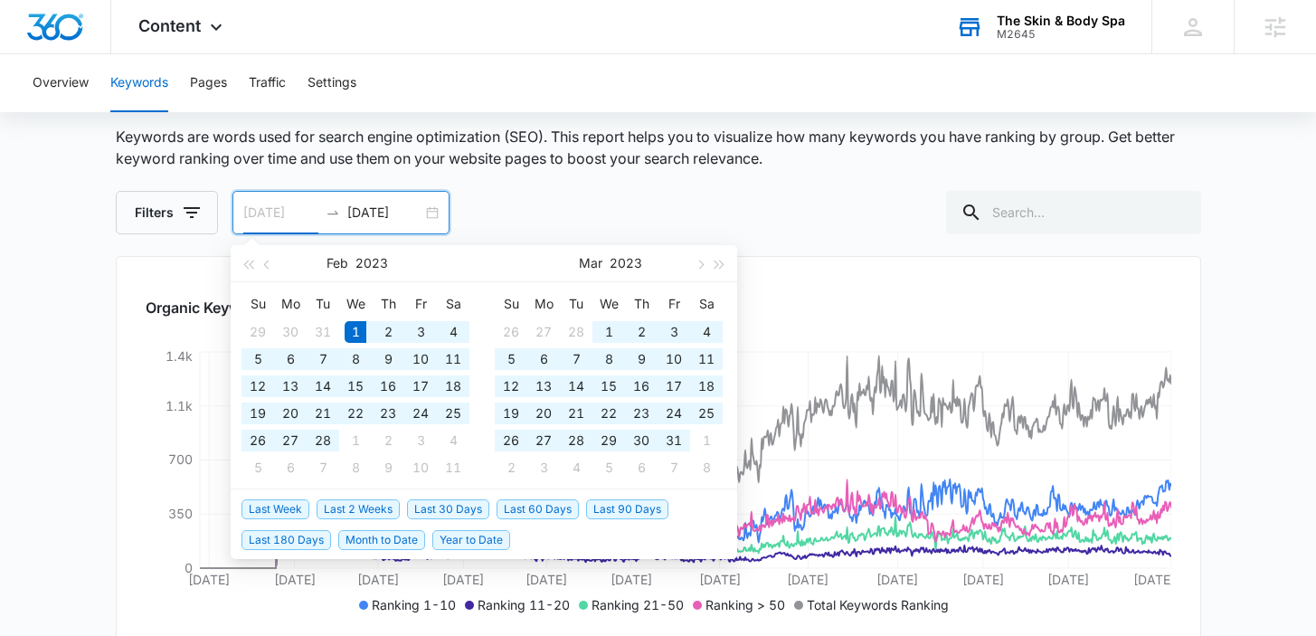
scroll to position [98, 0]
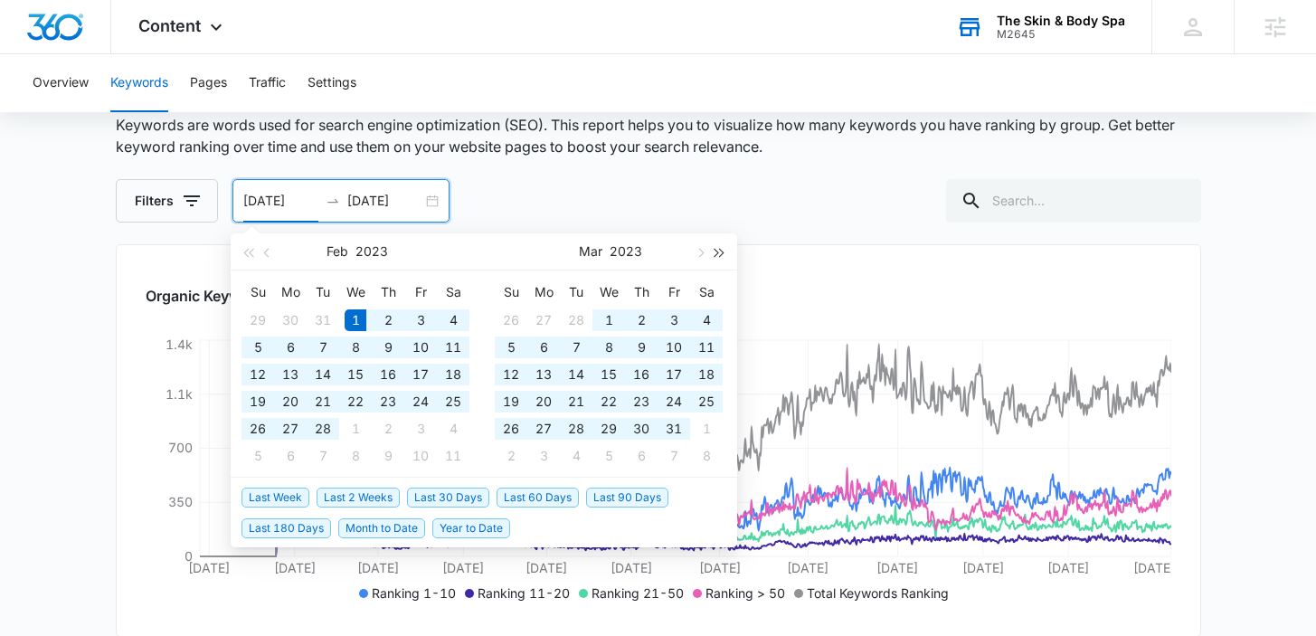
click at [717, 256] on button "button" at bounding box center [720, 251] width 20 height 36
click at [250, 253] on span "button" at bounding box center [247, 252] width 9 height 9
type input "[DATE]"
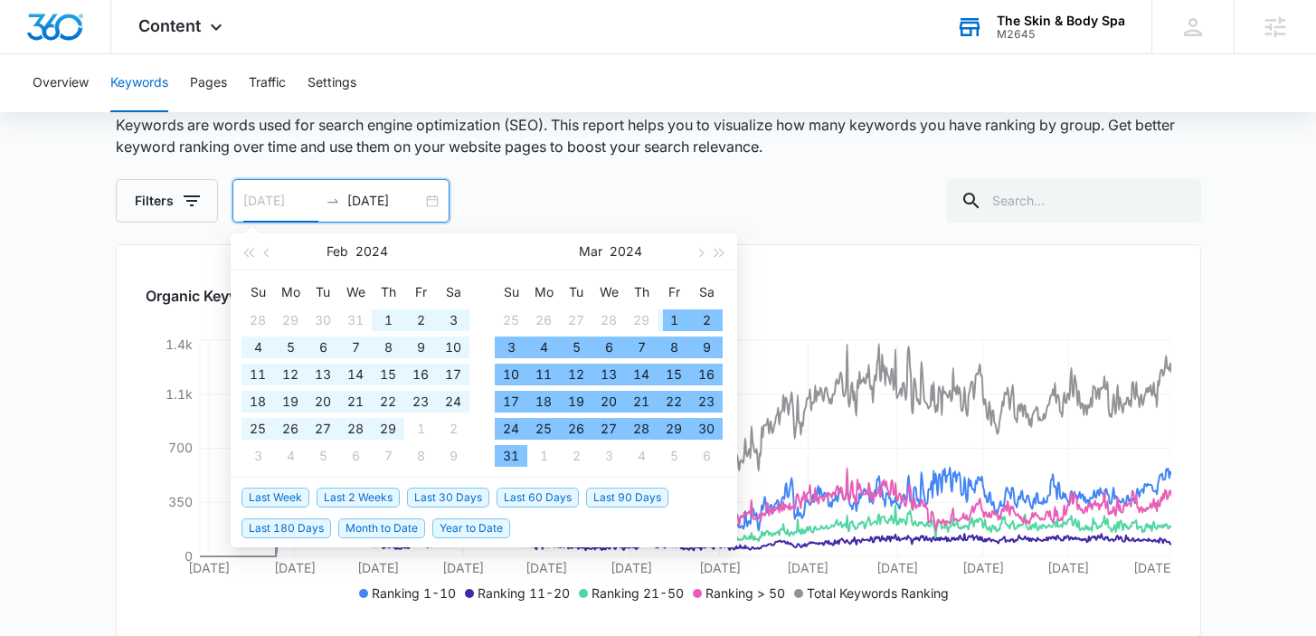
click at [669, 313] on div "1" at bounding box center [674, 320] width 22 height 22
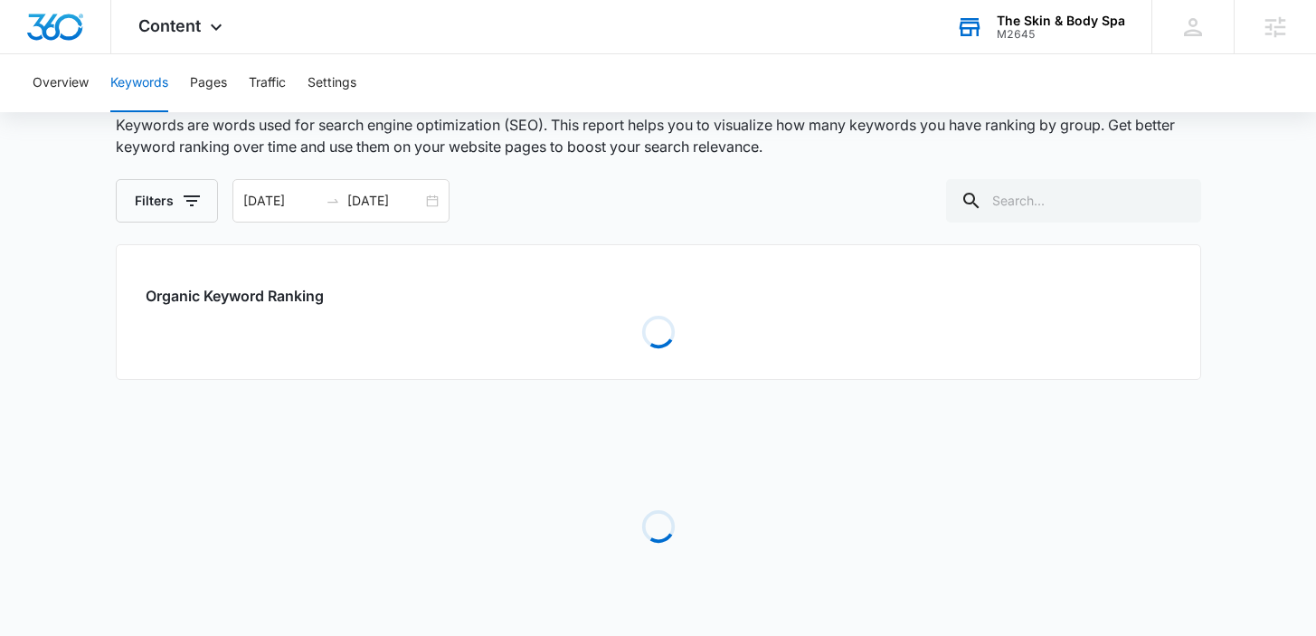
click at [721, 216] on div "Filters [DATE] [DATE] [DATE] Su Mo Tu We Th Fr Sa 27 28 29 30 31 1 2 3 4 5 6 7 …" at bounding box center [659, 200] width 1086 height 43
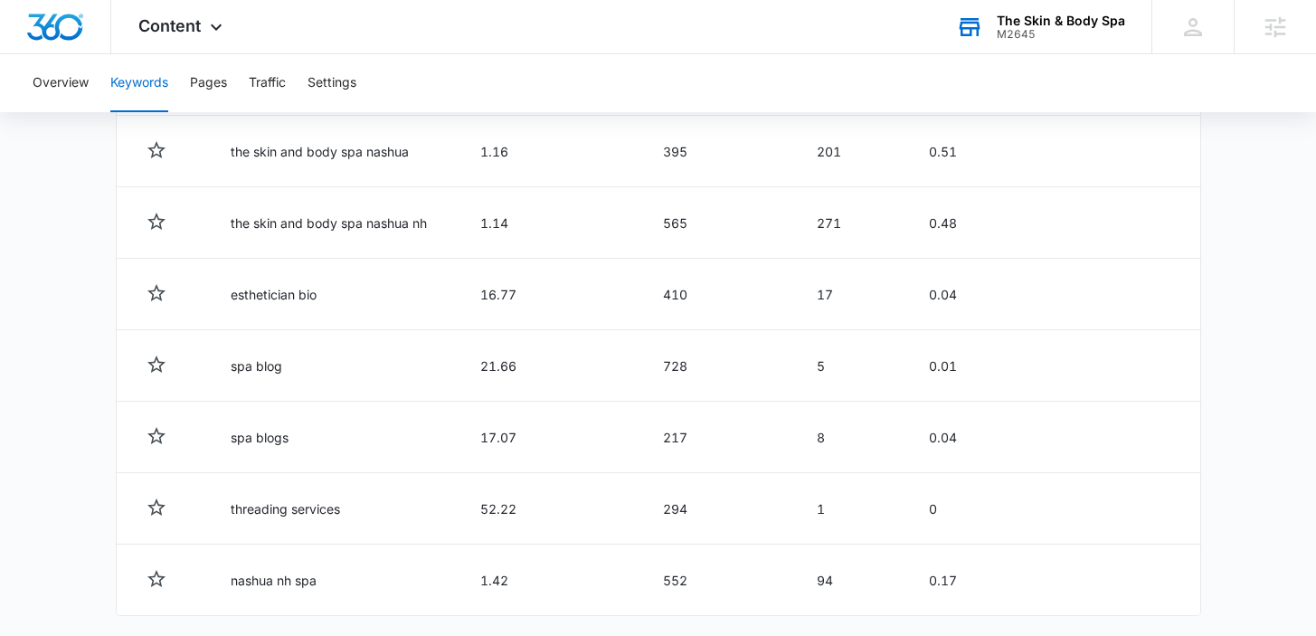
scroll to position [1037, 0]
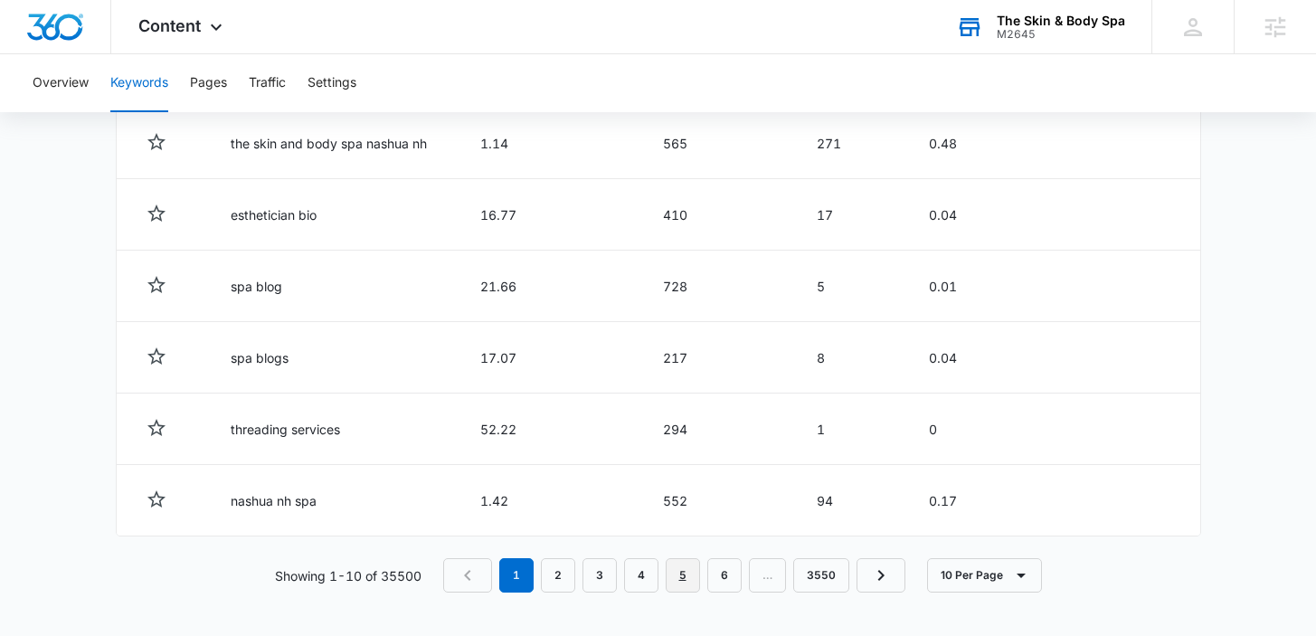
click at [673, 592] on link "5" at bounding box center [683, 575] width 34 height 34
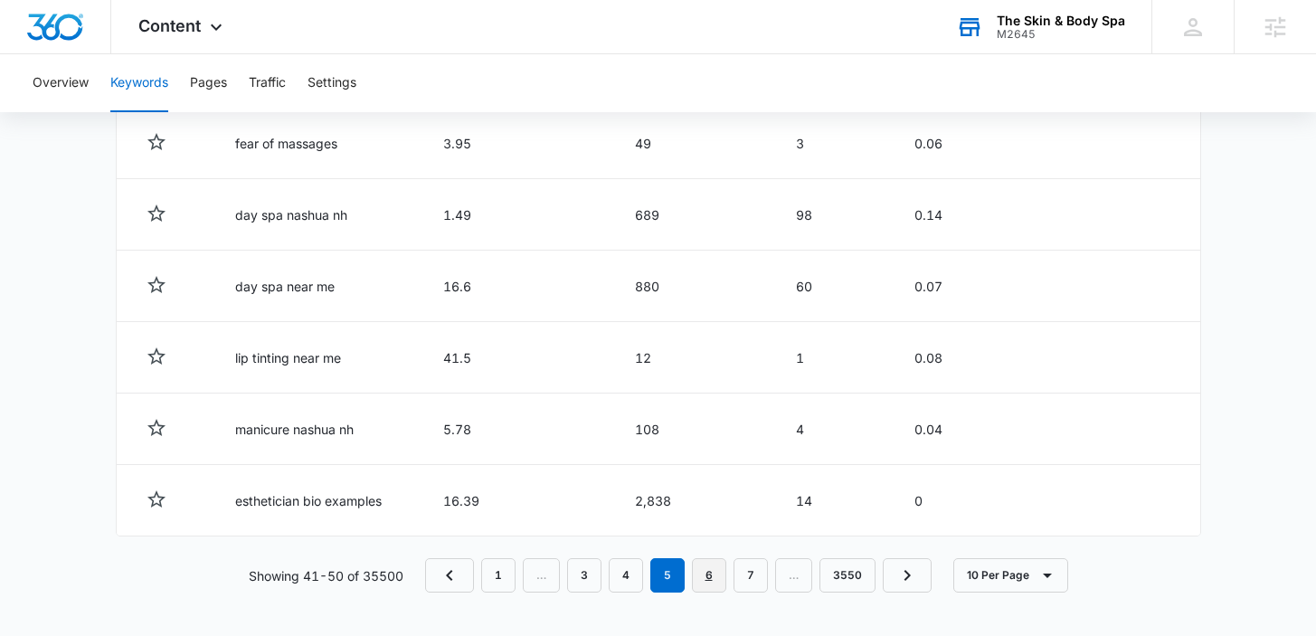
click at [720, 571] on link "6" at bounding box center [709, 575] width 34 height 34
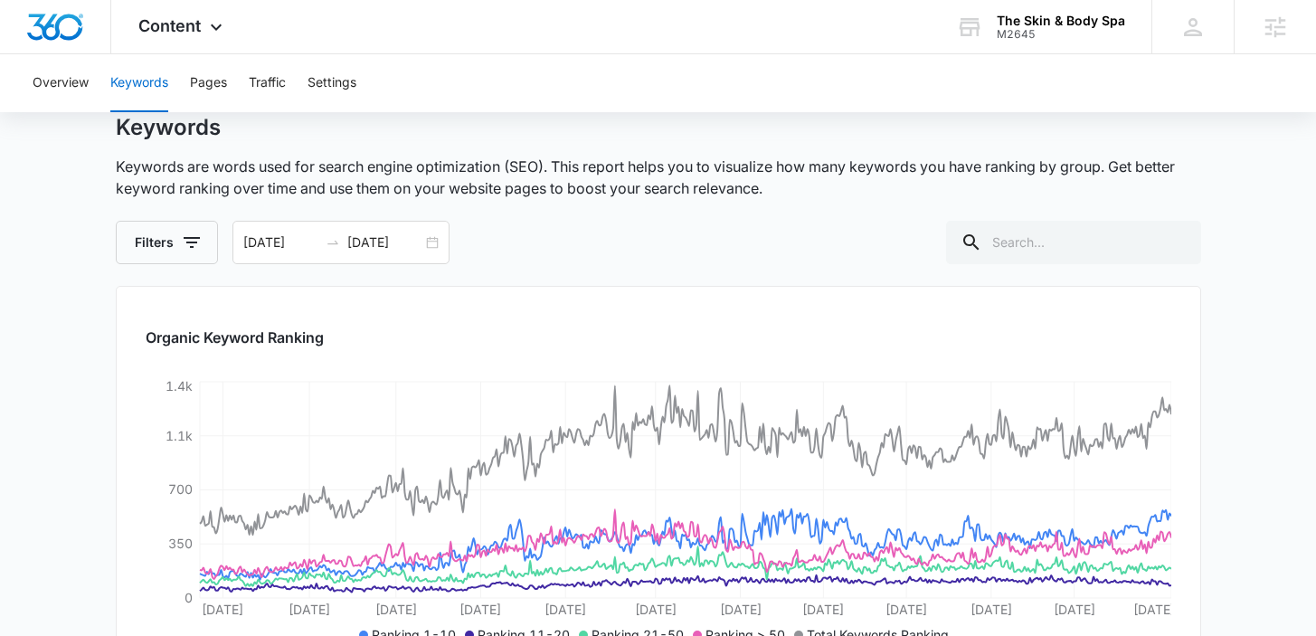
scroll to position [72, 0]
